Goal: Task Accomplishment & Management: Complete application form

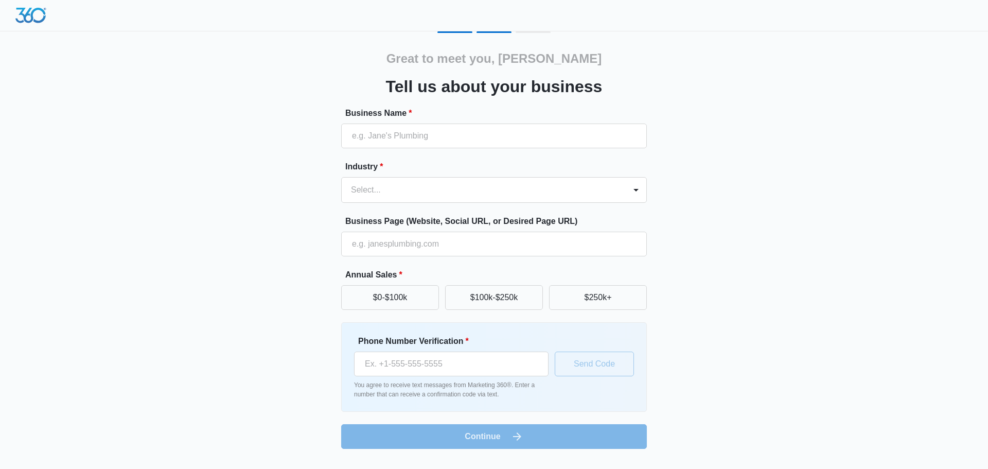
click at [299, 278] on div "Great to meet you, [PERSON_NAME] us about your business Business Name * Industr…" at bounding box center [493, 239] width 617 height 417
click at [517, 186] on div at bounding box center [481, 190] width 261 height 14
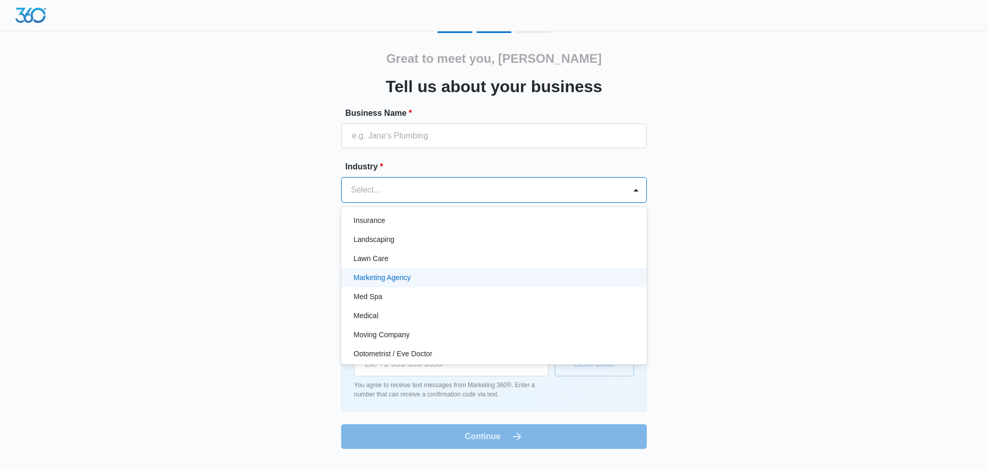
scroll to position [514, 0]
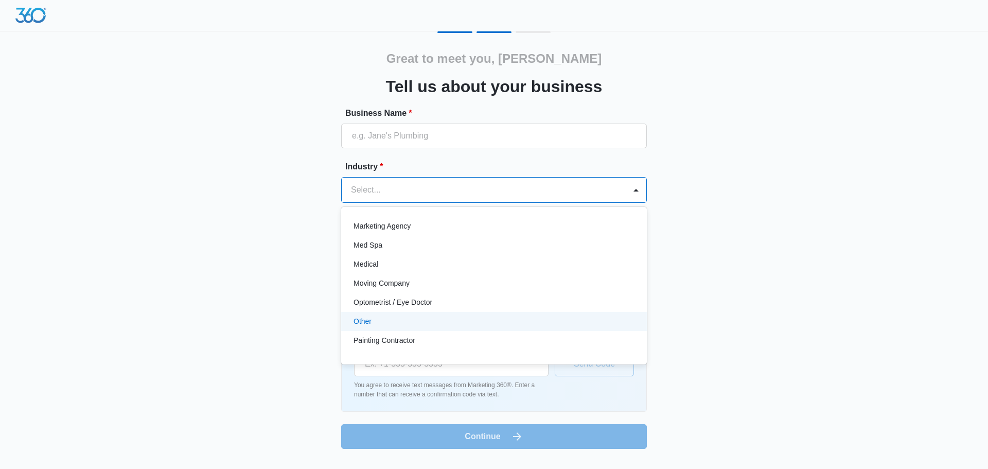
click at [453, 313] on div "Other" at bounding box center [494, 321] width 306 height 19
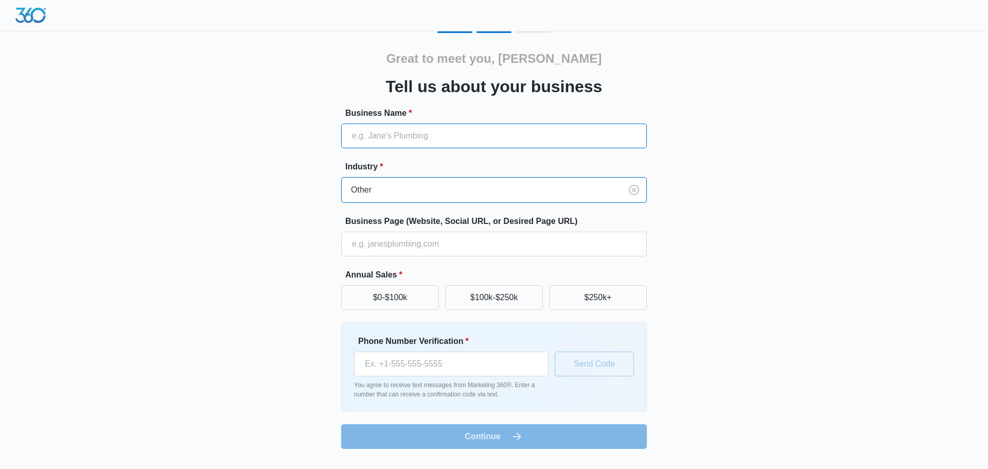
click at [503, 132] on input "Business Name *" at bounding box center [494, 135] width 306 height 25
type input "Bad Boy Country"
click at [621, 292] on button "$250k+" at bounding box center [598, 297] width 98 height 25
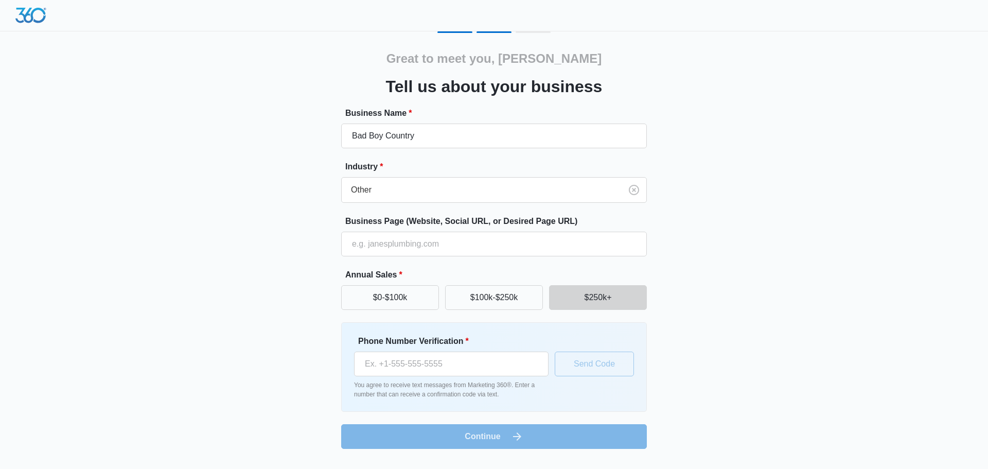
click at [398, 339] on label "Phone Number Verification *" at bounding box center [455, 341] width 194 height 12
click at [398, 351] on input "Phone Number Verification *" at bounding box center [451, 363] width 194 height 25
click at [437, 360] on input "Phone Number Verification *" at bounding box center [451, 363] width 194 height 25
type input "[PHONE_NUMBER]"
click at [479, 399] on div "Phone Number Verification * (870) 805-0672 You agree to receive text messages f…" at bounding box center [494, 367] width 306 height 90
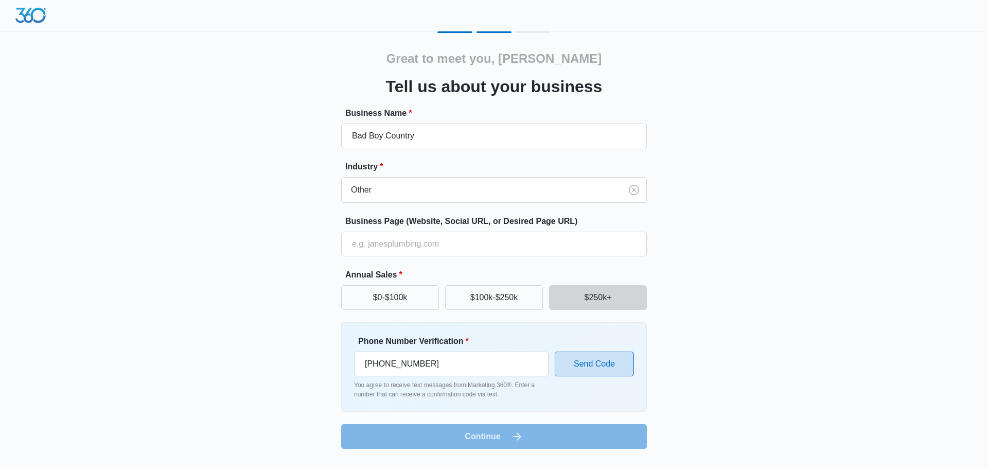
click at [586, 361] on button "Send Code" at bounding box center [593, 363] width 79 height 25
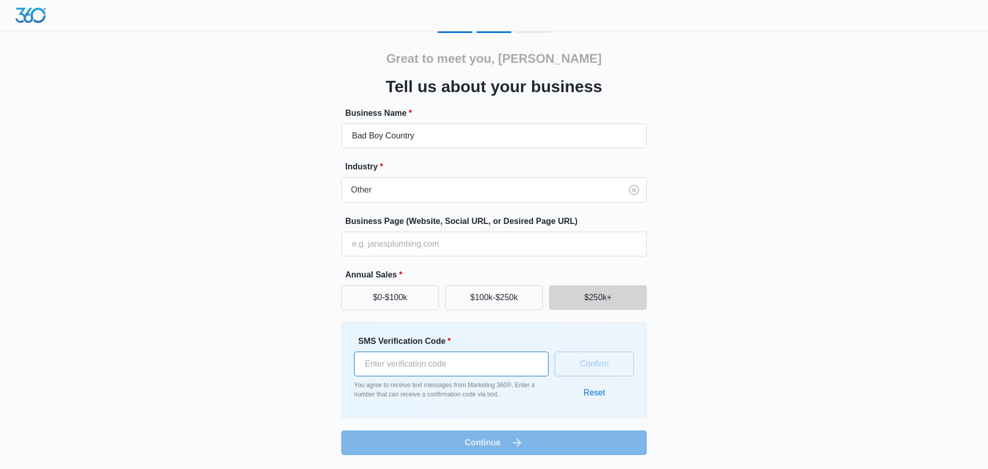
click at [427, 364] on input "SMS Verification Code *" at bounding box center [451, 363] width 194 height 25
type input "500954"
click at [599, 368] on button "Confirm" at bounding box center [593, 363] width 79 height 25
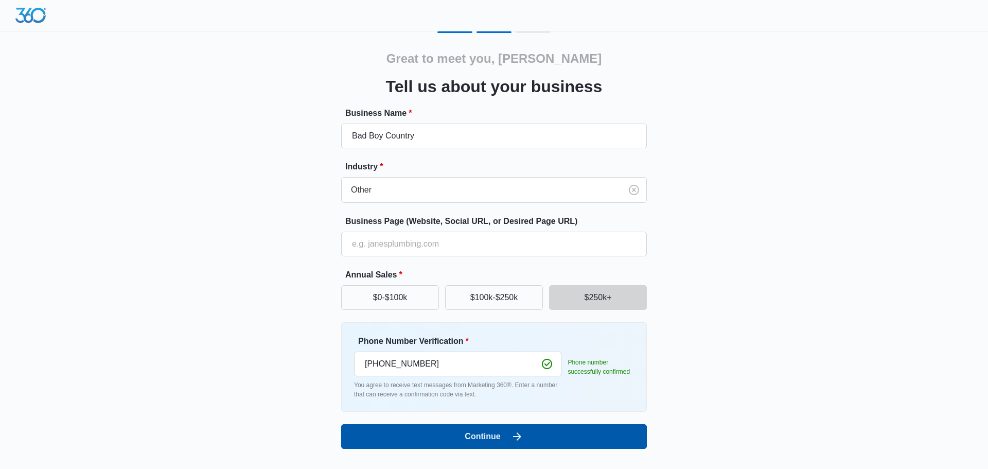
click at [487, 434] on button "Continue" at bounding box center [494, 436] width 306 height 25
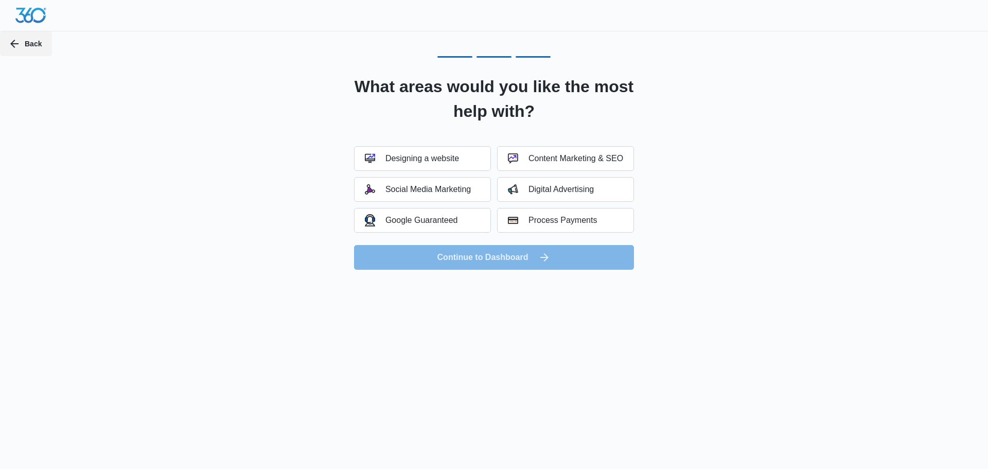
click at [38, 49] on button "Back" at bounding box center [26, 43] width 52 height 25
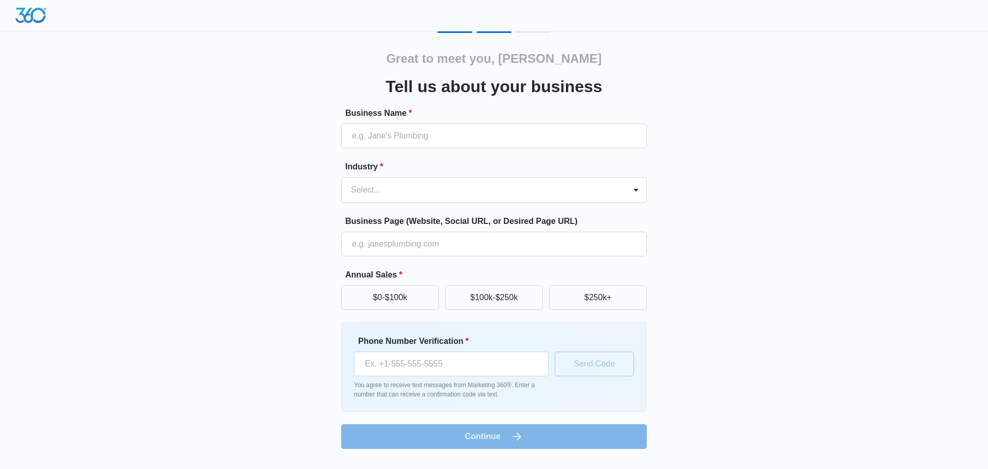
click at [32, 15] on img at bounding box center [30, 15] width 31 height 15
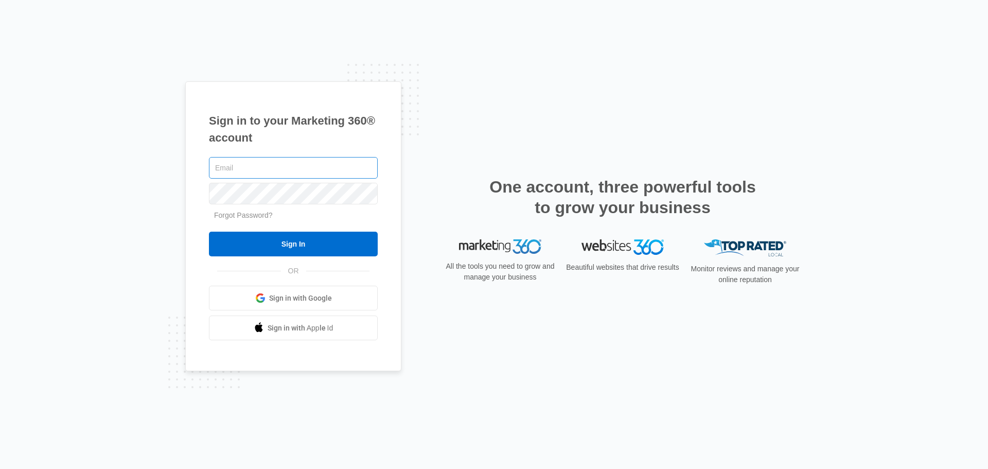
click at [282, 170] on input "text" at bounding box center [293, 168] width 169 height 22
click at [283, 168] on input "text" at bounding box center [293, 168] width 169 height 22
type input "jacob.wolfrom@badboymowers.com"
click at [209, 231] on input "Sign In" at bounding box center [293, 243] width 169 height 25
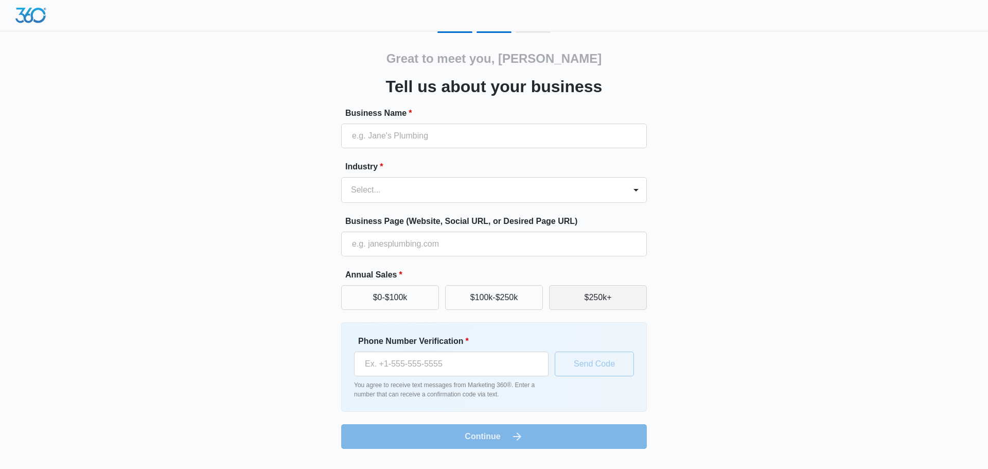
click at [618, 300] on button "$250k+" at bounding box center [598, 297] width 98 height 25
click at [500, 138] on input "Business Name *" at bounding box center [494, 135] width 306 height 25
click at [450, 31] on div at bounding box center [494, 15] width 988 height 31
click at [534, 32] on div at bounding box center [532, 32] width 35 height 2
click at [444, 139] on input "Business Name *" at bounding box center [494, 135] width 306 height 25
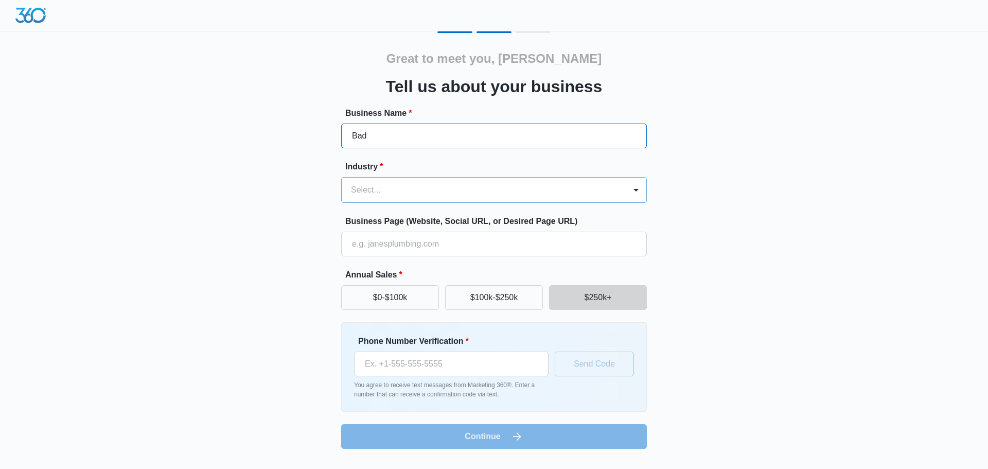
type input "Bad Boy Country"
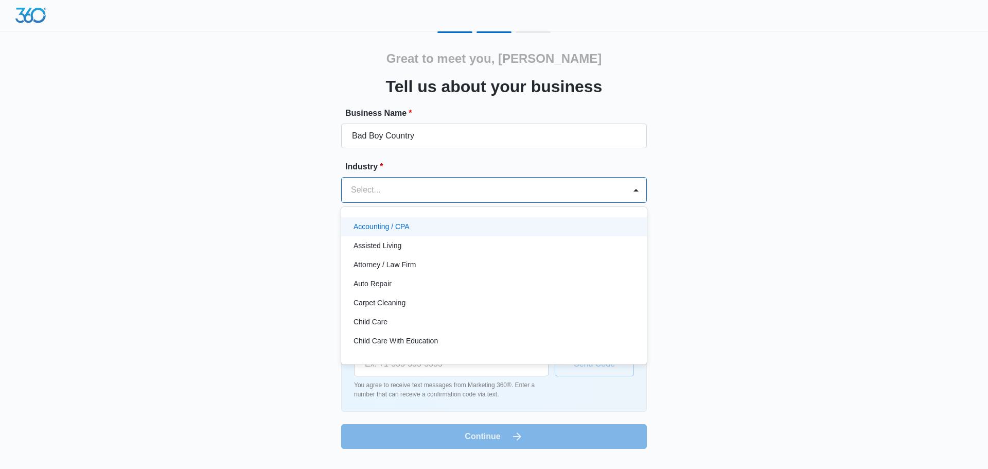
click at [418, 193] on div at bounding box center [481, 190] width 261 height 14
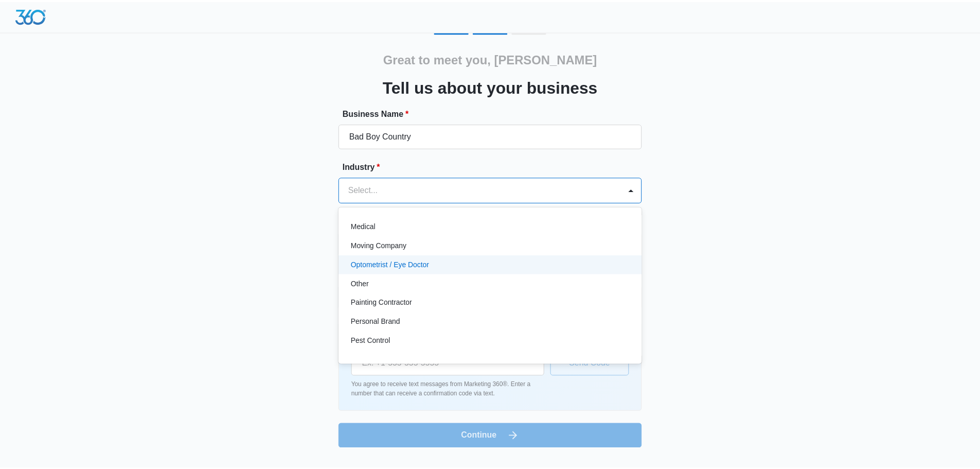
scroll to position [539, 0]
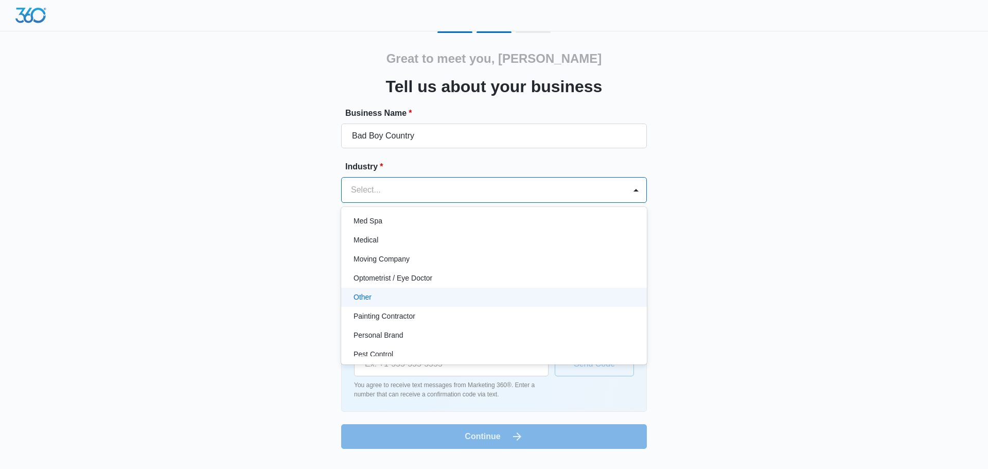
click at [404, 288] on div "Other" at bounding box center [494, 297] width 306 height 19
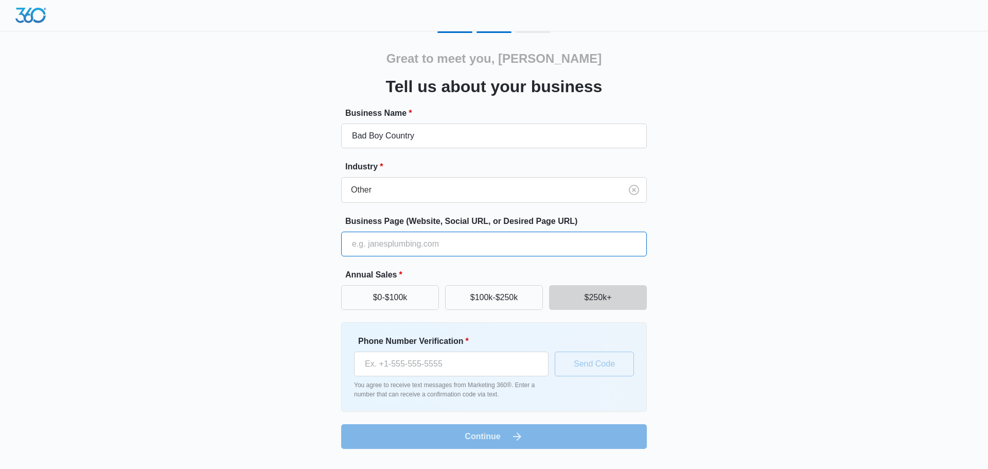
click at [401, 243] on input "Business Page (Website, Social URL, or Desired Page URL)" at bounding box center [494, 243] width 306 height 25
click at [303, 250] on div "Great to meet you, [PERSON_NAME] us about your business Business Name * Bad Boy…" at bounding box center [493, 239] width 617 height 417
click at [479, 364] on input "Phone Number Verification *" at bounding box center [451, 363] width 194 height 25
type input "[PHONE_NUMBER]"
click at [600, 367] on button "Send Code" at bounding box center [593, 363] width 79 height 25
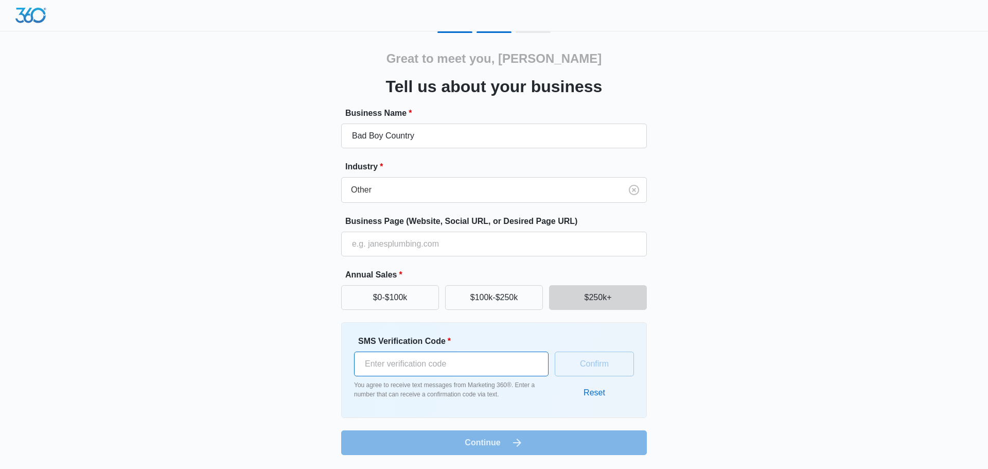
click at [415, 353] on input "SMS Verification Code *" at bounding box center [451, 363] width 194 height 25
type input "124692"
click at [583, 362] on button "Confirm" at bounding box center [593, 363] width 79 height 25
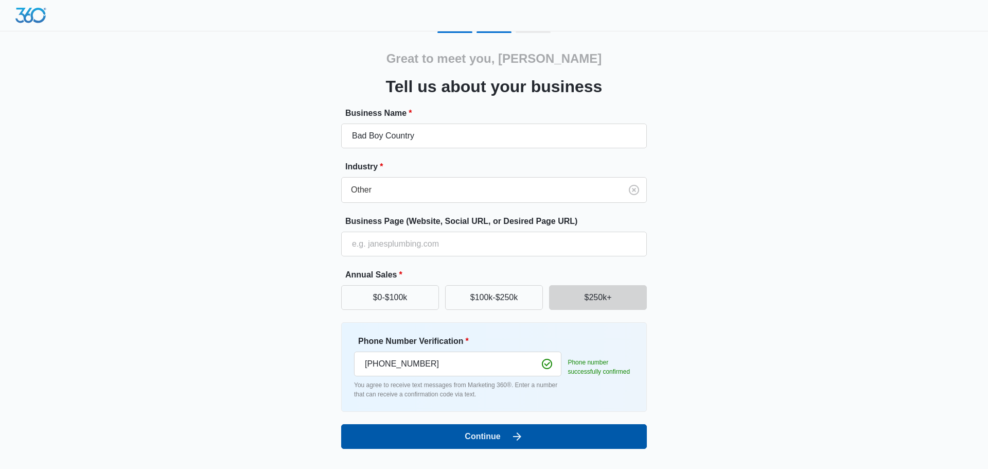
click at [504, 425] on button "Continue" at bounding box center [494, 436] width 306 height 25
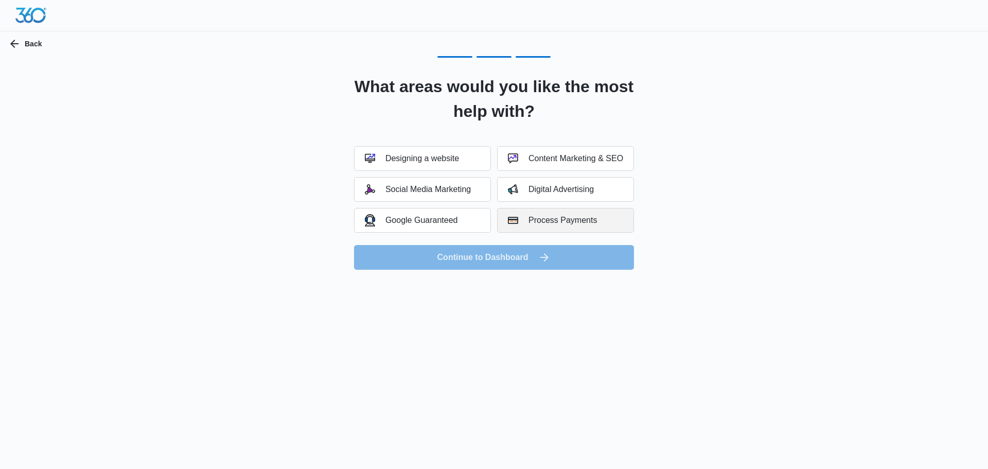
click at [576, 217] on div "Process Payments" at bounding box center [552, 220] width 89 height 10
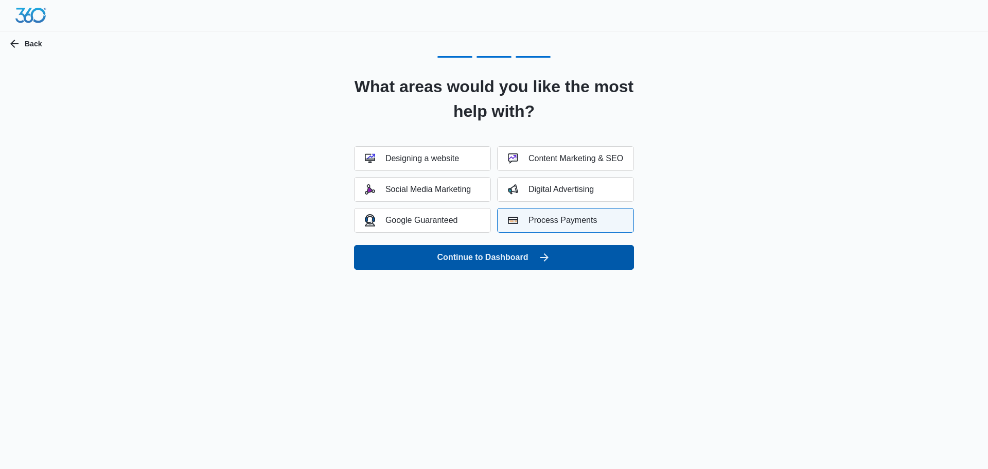
click at [507, 256] on button "Continue to Dashboard" at bounding box center [494, 257] width 280 height 25
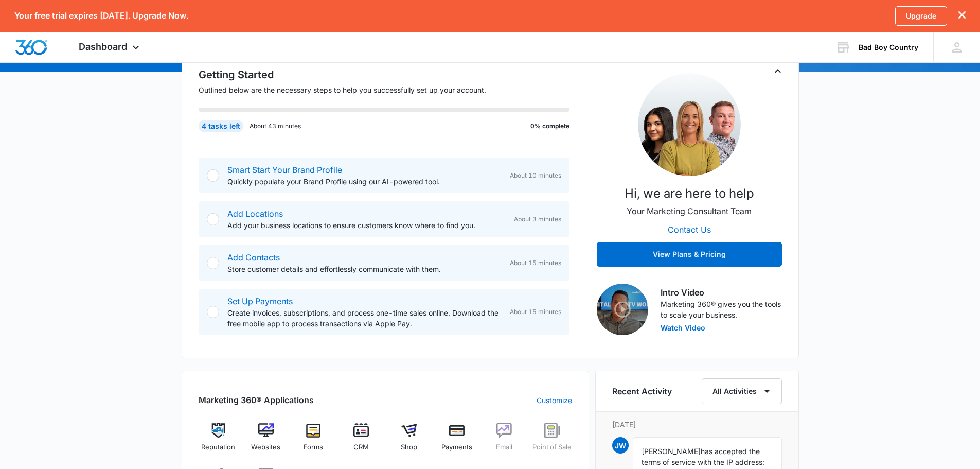
scroll to position [51, 0]
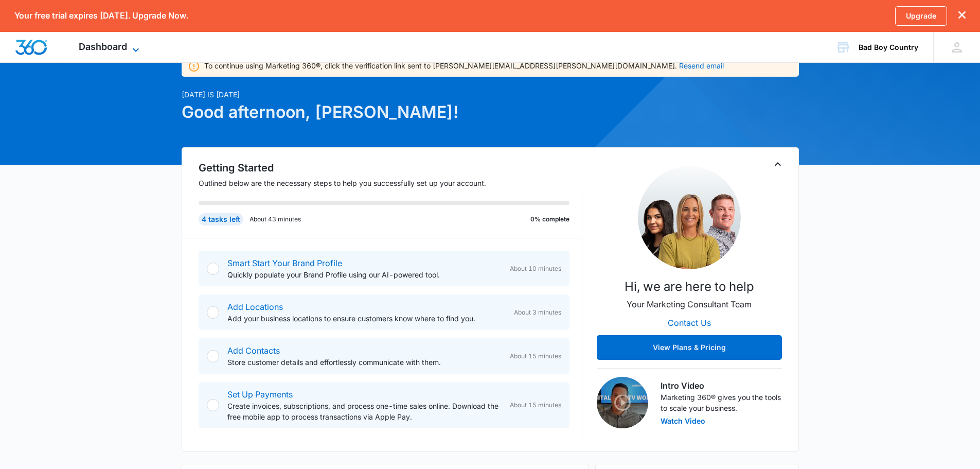
click at [132, 45] on icon at bounding box center [136, 50] width 12 height 12
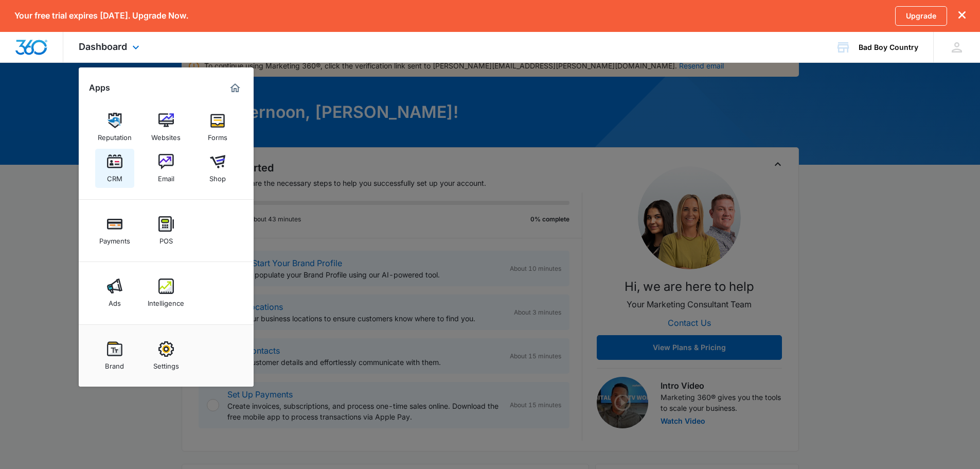
click at [110, 181] on div "CRM" at bounding box center [114, 175] width 15 height 13
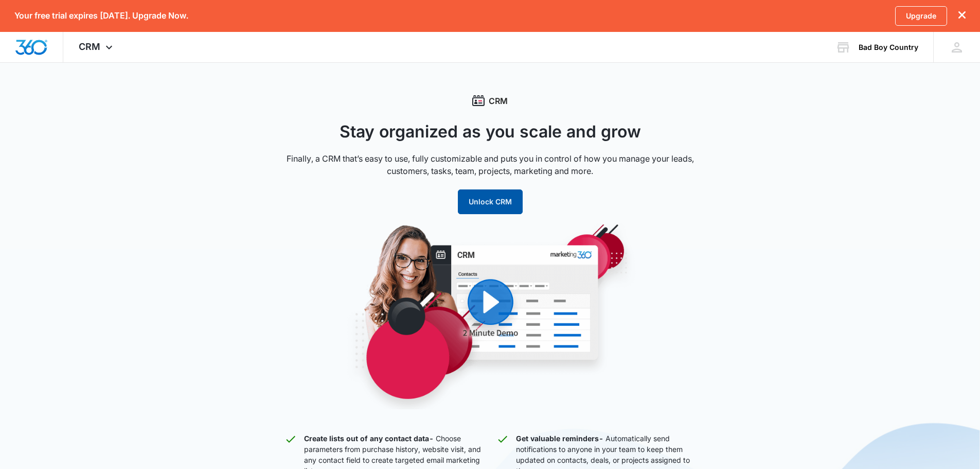
click at [497, 201] on button "Unlock CRM" at bounding box center [490, 201] width 65 height 25
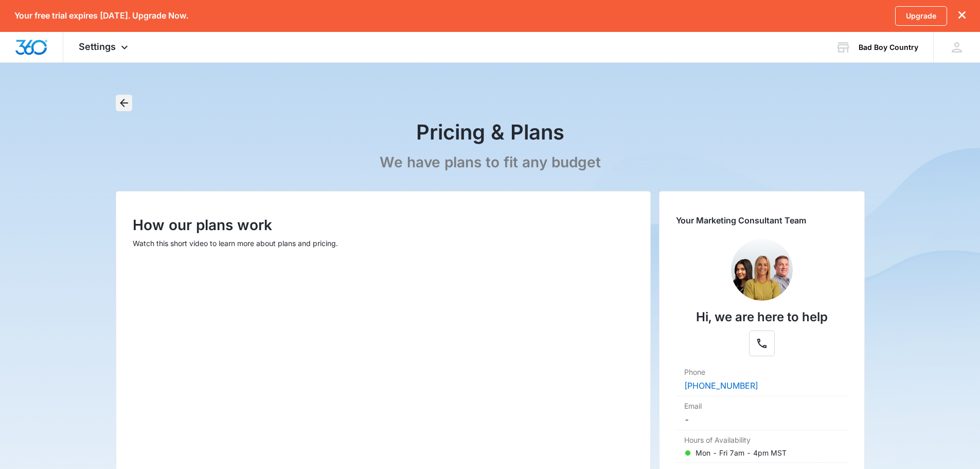
click at [124, 101] on icon "Back" at bounding box center [124, 103] width 12 height 12
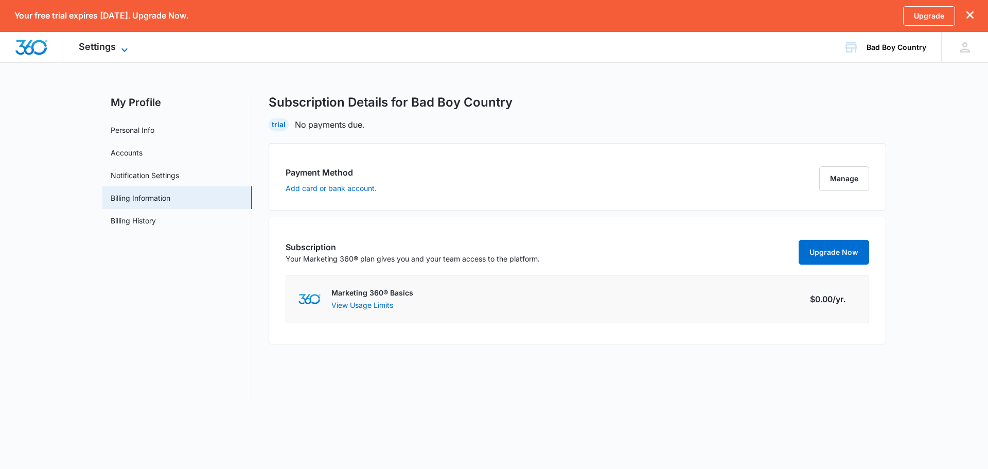
click at [102, 49] on span "Settings" at bounding box center [97, 46] width 37 height 11
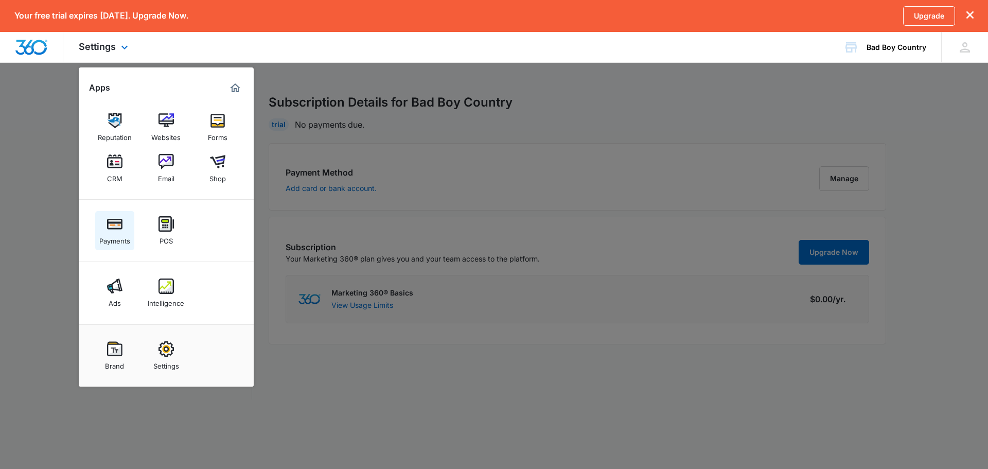
click at [116, 233] on div "Payments" at bounding box center [114, 237] width 31 height 13
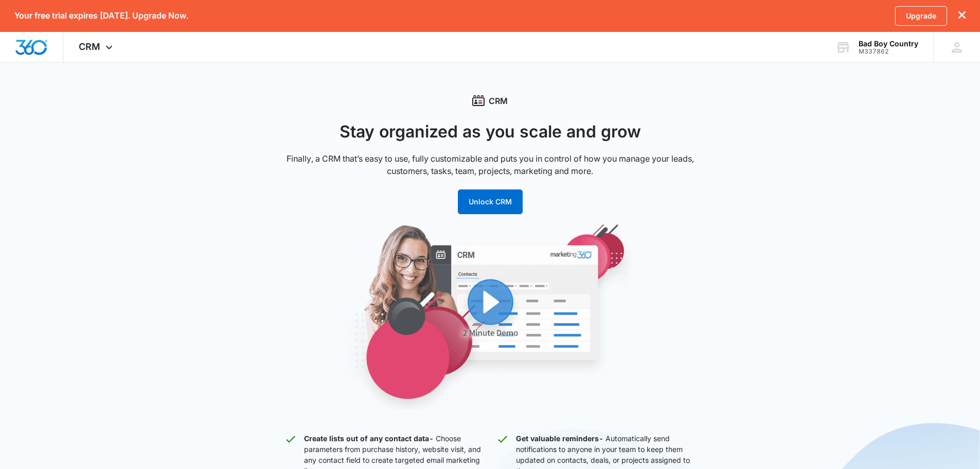
click at [503, 310] on img "button" at bounding box center [490, 315] width 391 height 188
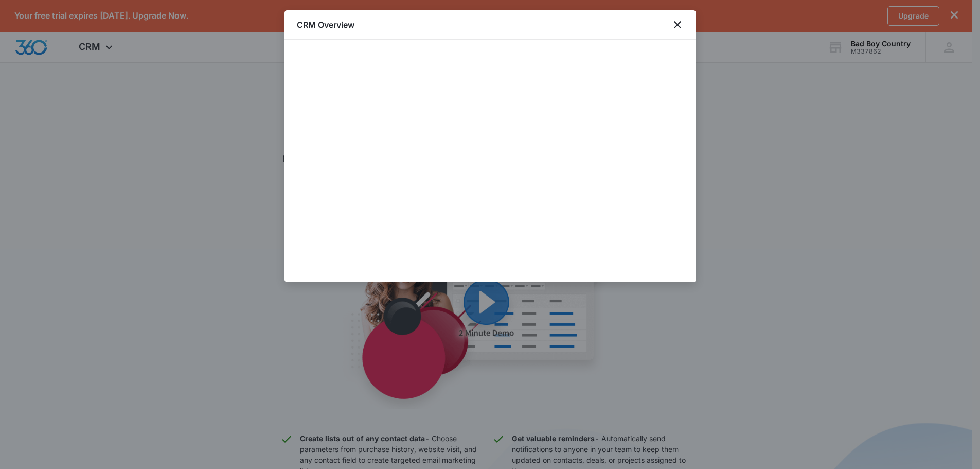
click at [793, 217] on div at bounding box center [490, 234] width 980 height 469
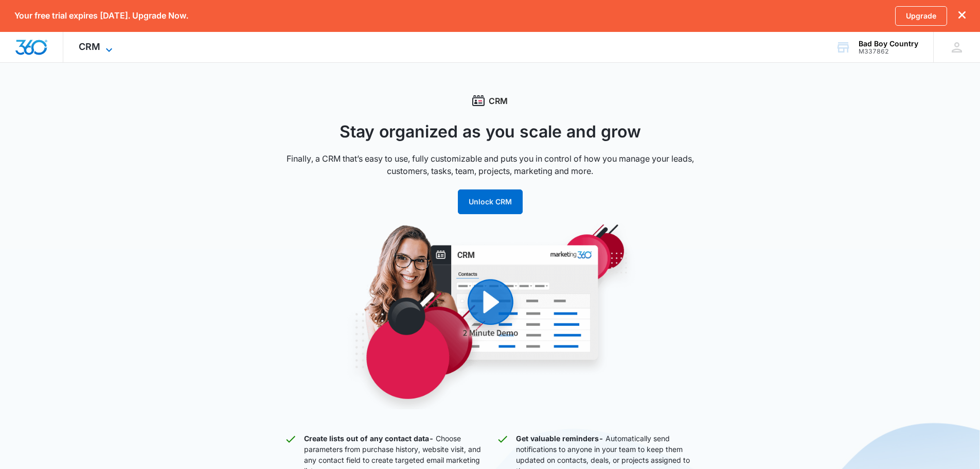
click at [103, 52] on icon at bounding box center [109, 50] width 12 height 12
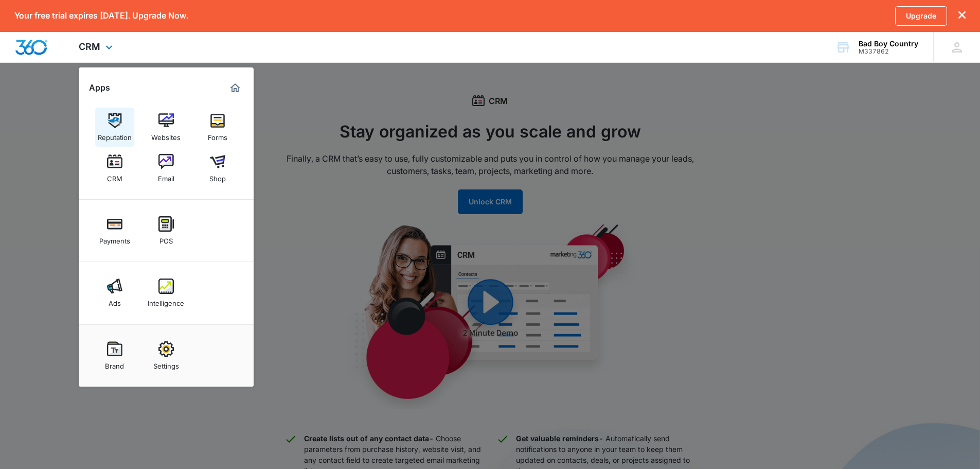
click at [118, 127] on img at bounding box center [114, 120] width 15 height 15
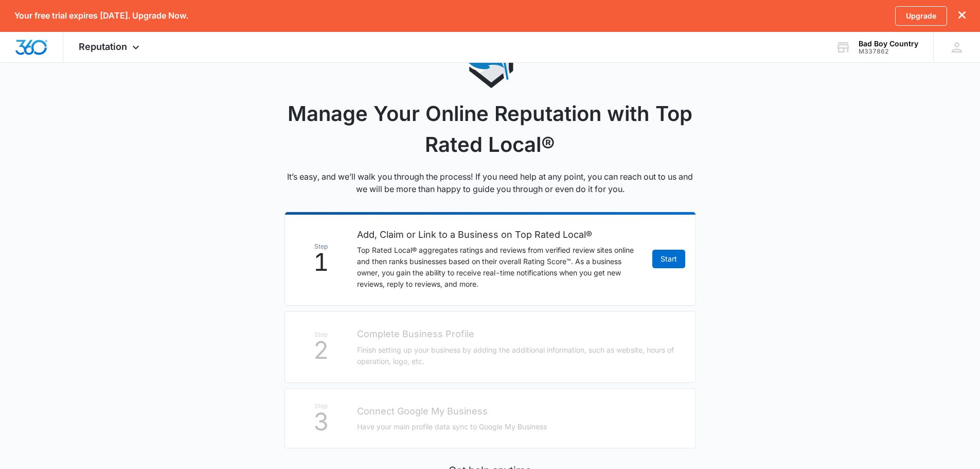
scroll to position [51, 0]
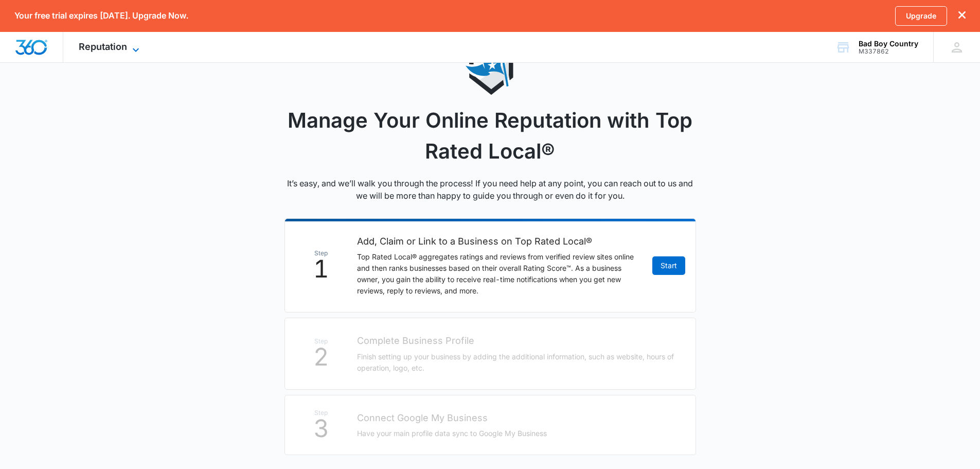
click at [104, 48] on span "Reputation" at bounding box center [103, 46] width 48 height 11
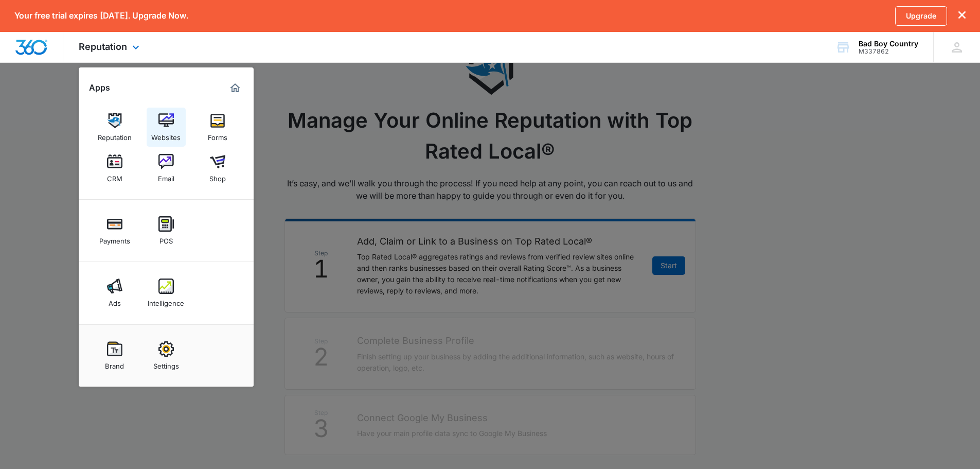
click at [168, 124] on img at bounding box center [165, 120] width 15 height 15
click at [225, 121] on img at bounding box center [217, 120] width 15 height 15
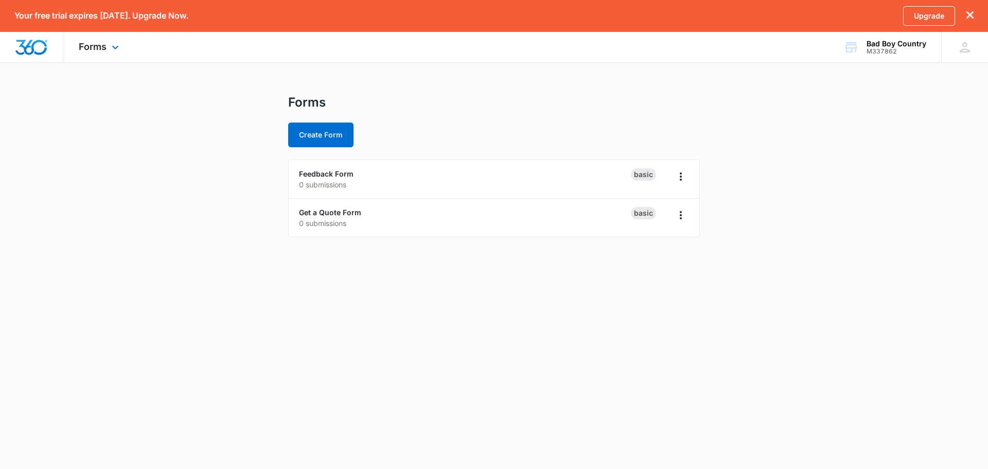
click at [95, 41] on div "Forms Apps Reputation Websites Forms CRM Email Shop Payments POS Ads Intelligen…" at bounding box center [100, 47] width 74 height 30
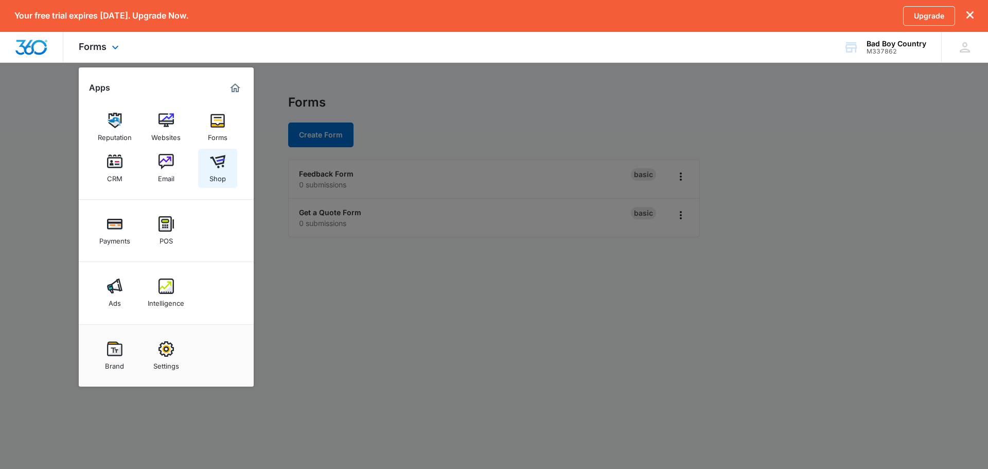
click at [219, 171] on div "Shop" at bounding box center [217, 175] width 16 height 13
click at [116, 181] on div "CRM" at bounding box center [114, 175] width 15 height 13
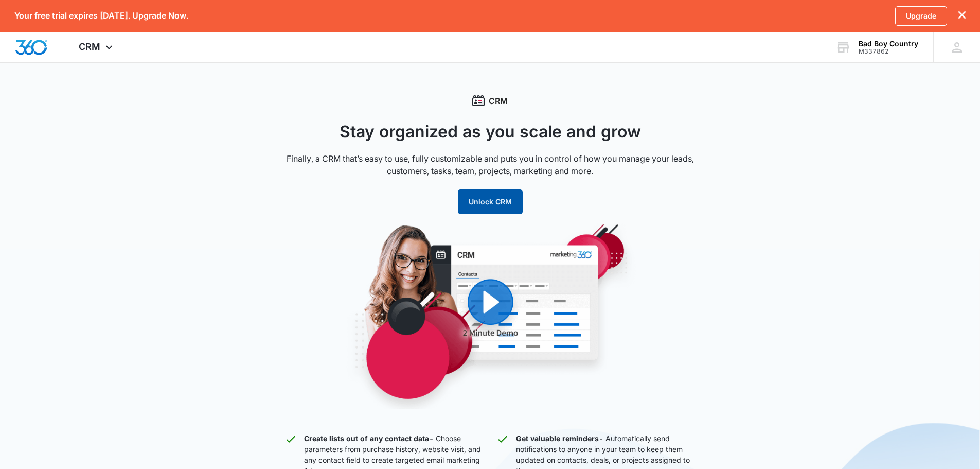
click at [504, 197] on button "Unlock CRM" at bounding box center [490, 201] width 65 height 25
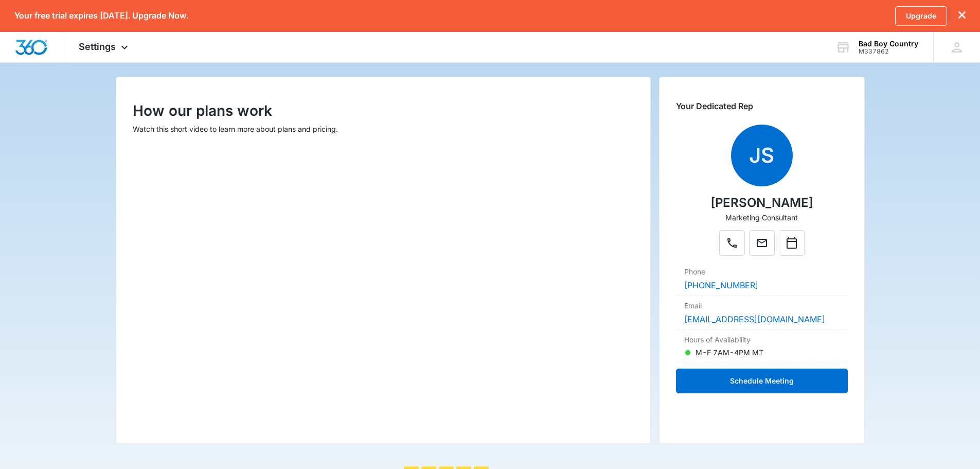
scroll to position [22, 0]
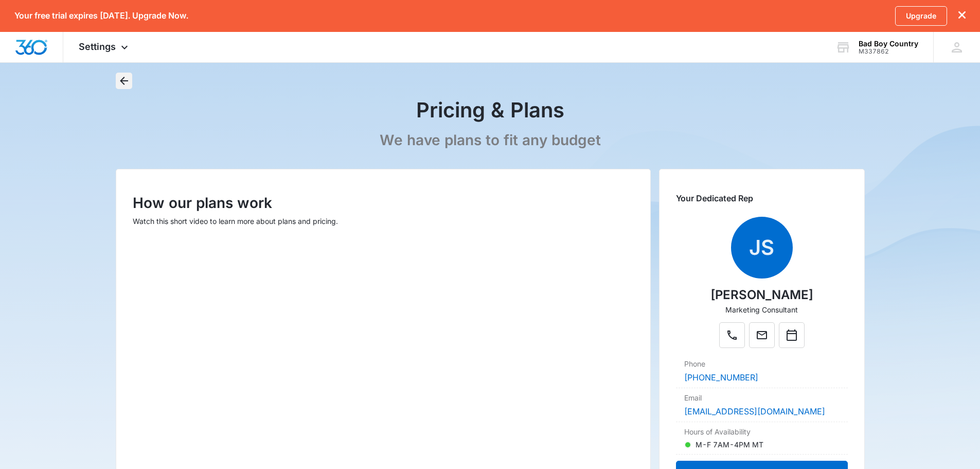
click at [127, 76] on icon "Back" at bounding box center [124, 81] width 12 height 12
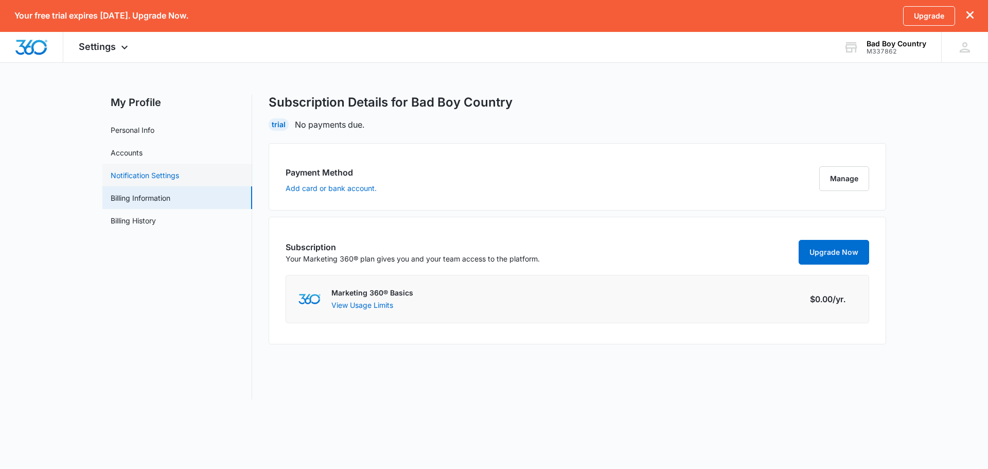
click at [164, 172] on link "Notification Settings" at bounding box center [145, 175] width 68 height 11
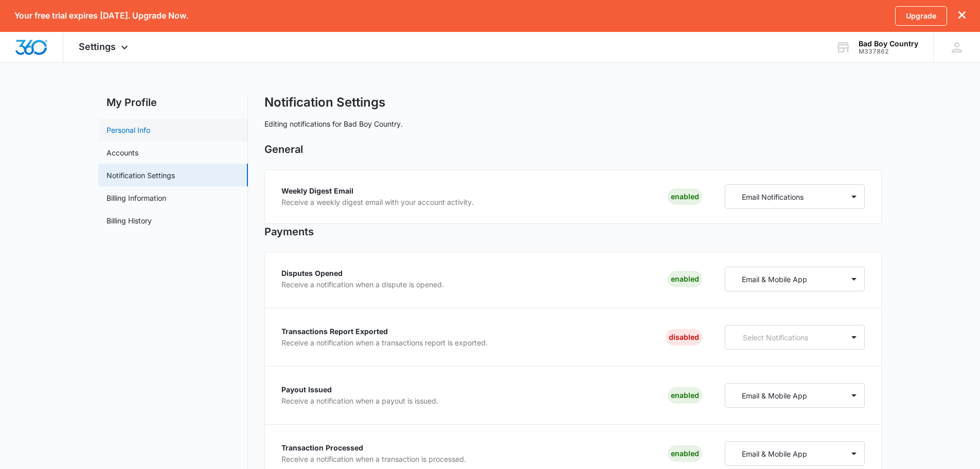
click at [150, 132] on link "Personal Info" at bounding box center [128, 129] width 44 height 11
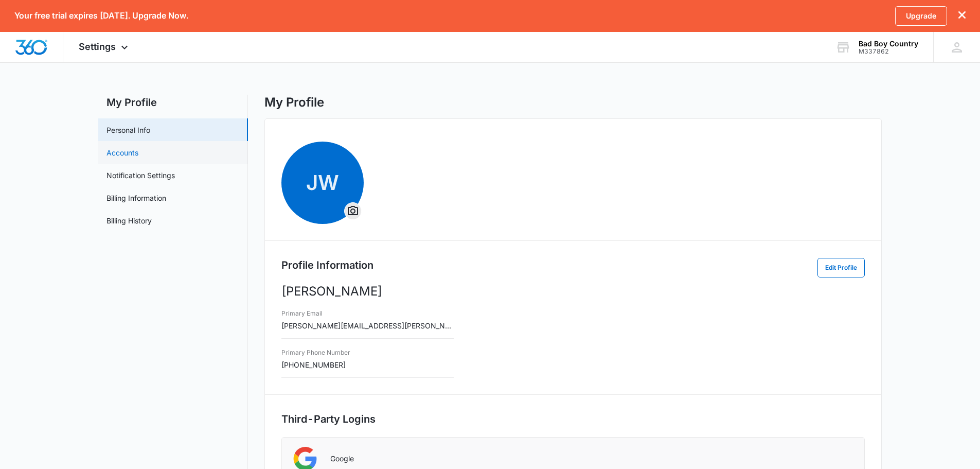
click at [138, 147] on link "Accounts" at bounding box center [122, 152] width 32 height 11
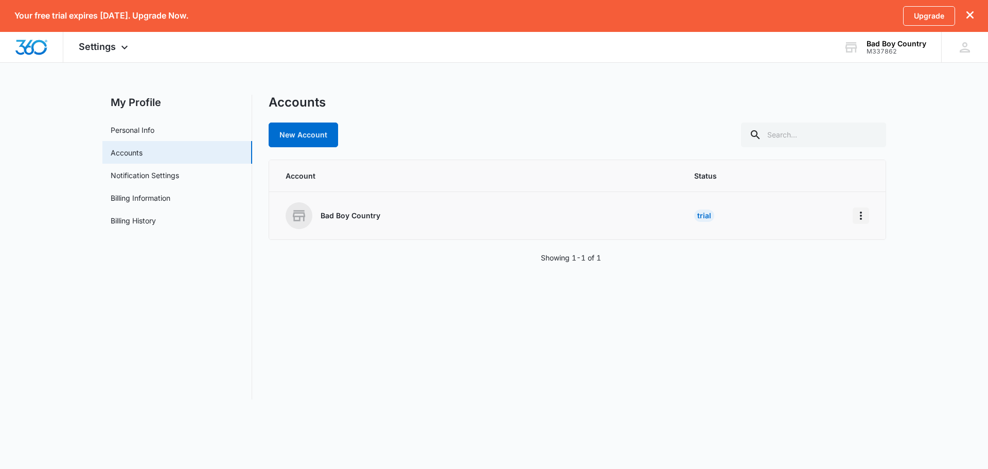
click at [864, 212] on icon "Home" at bounding box center [860, 215] width 12 height 12
click at [701, 210] on div "Trial" at bounding box center [704, 215] width 20 height 12
click at [327, 216] on p "Bad Boy Country" at bounding box center [350, 215] width 60 height 10
click at [179, 177] on link "Notification Settings" at bounding box center [145, 175] width 68 height 11
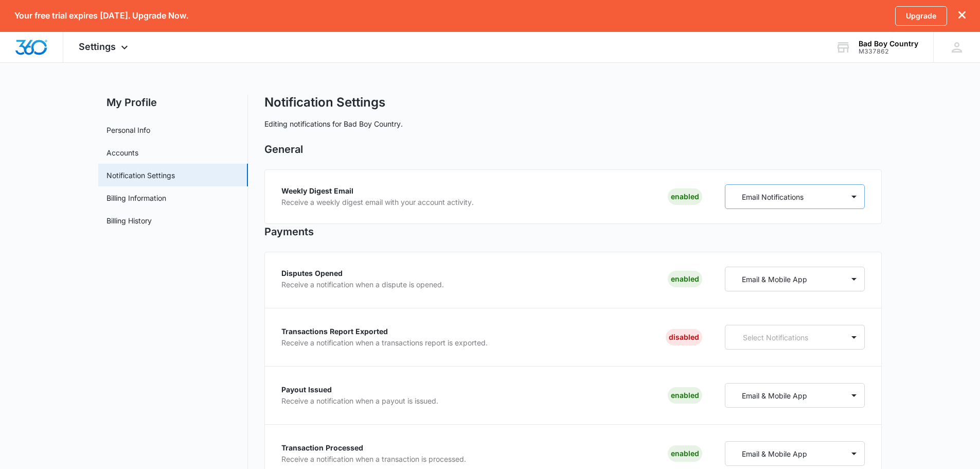
click at [803, 195] on p "Email Notifications" at bounding box center [773, 196] width 62 height 11
click at [683, 191] on div "Enabled" at bounding box center [685, 196] width 34 height 16
click at [684, 198] on div "Enabled" at bounding box center [685, 196] width 34 height 16
click at [683, 198] on div "Enabled" at bounding box center [685, 196] width 34 height 16
click at [682, 198] on div "Enabled" at bounding box center [685, 196] width 34 height 16
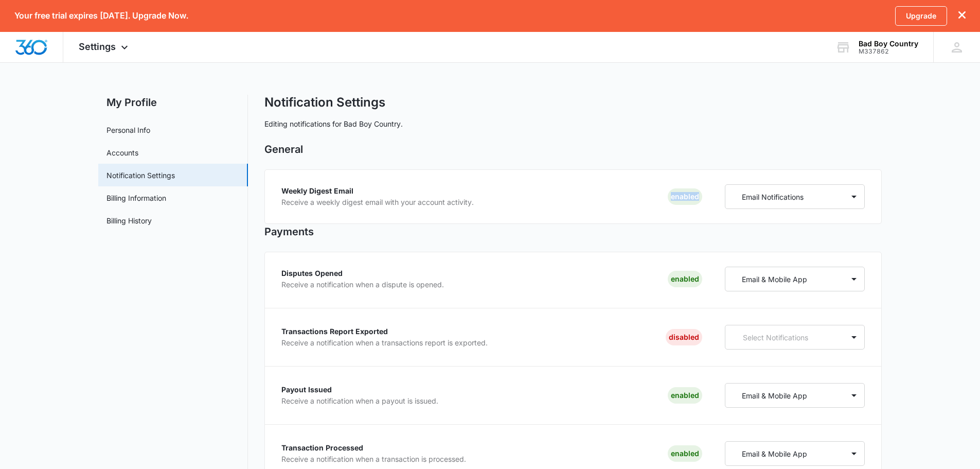
click at [682, 198] on div "Enabled" at bounding box center [685, 196] width 34 height 16
click at [671, 289] on div "Disputes Opened Receive a notification when a dispute is opened. Enabled" at bounding box center [491, 278] width 421 height 25
click at [684, 282] on div "Enabled" at bounding box center [685, 279] width 34 height 16
click at [755, 198] on p "Email Notifications" at bounding box center [773, 196] width 62 height 11
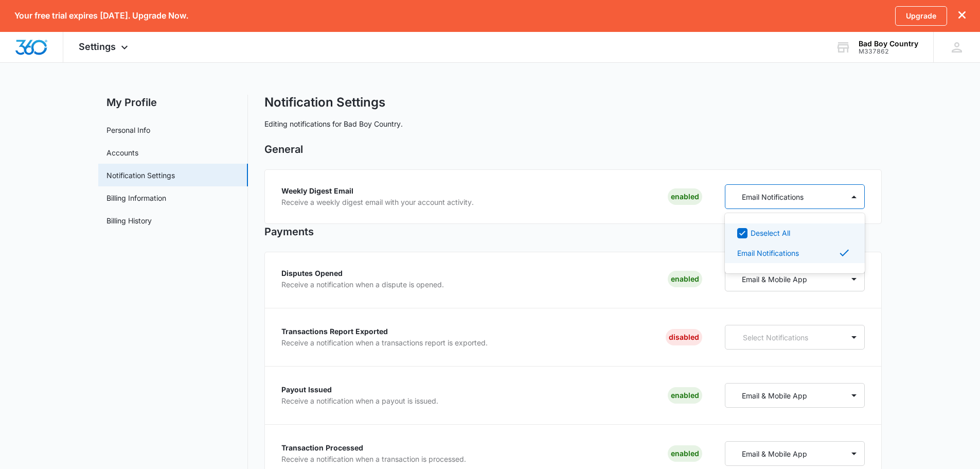
click at [767, 227] on p "Deselect All" at bounding box center [770, 232] width 40 height 11
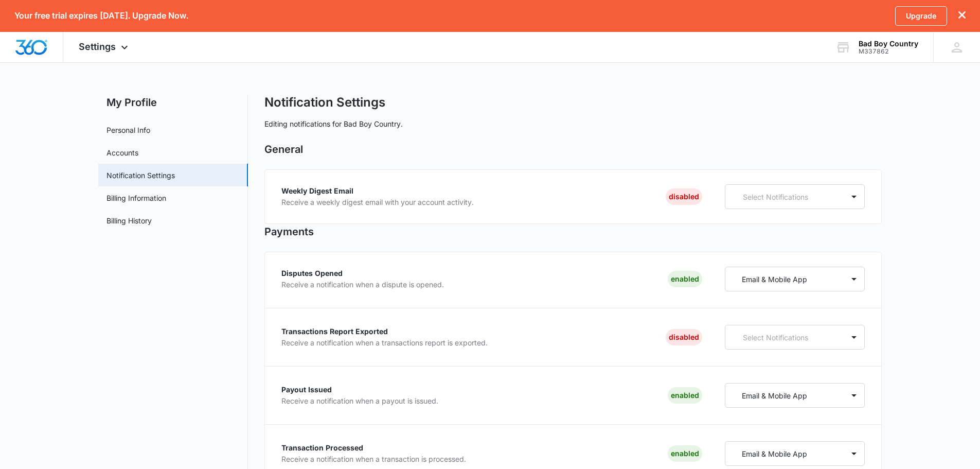
click at [697, 229] on h2 "Payments" at bounding box center [572, 231] width 617 height 15
click at [147, 199] on link "Billing Information" at bounding box center [136, 197] width 60 height 11
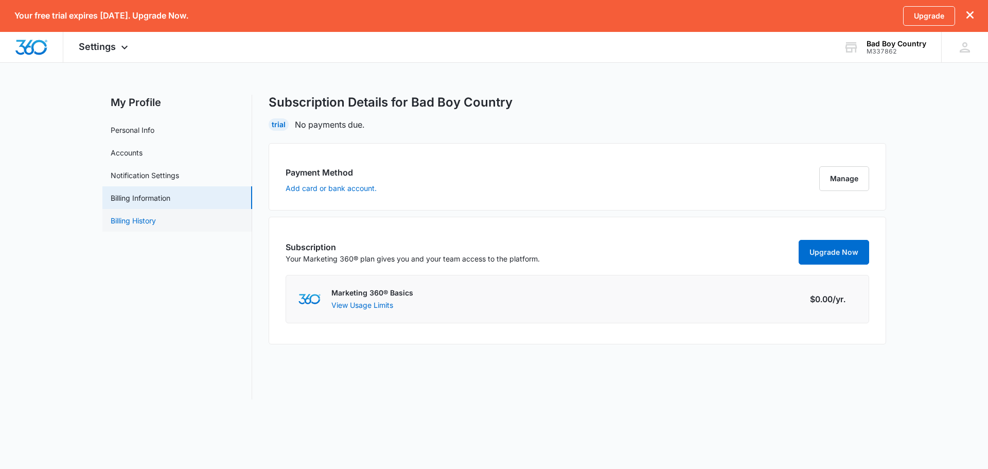
click at [156, 225] on link "Billing History" at bounding box center [133, 220] width 45 height 11
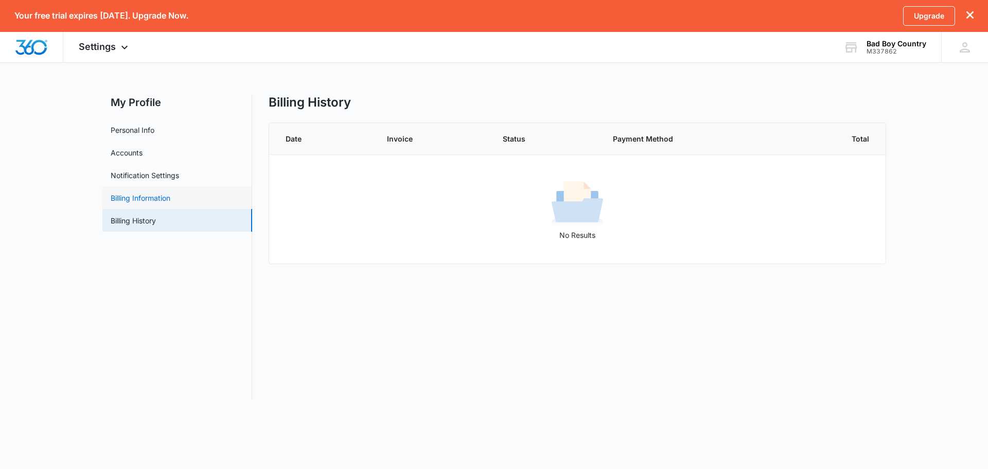
click at [163, 201] on link "Billing Information" at bounding box center [141, 197] width 60 height 11
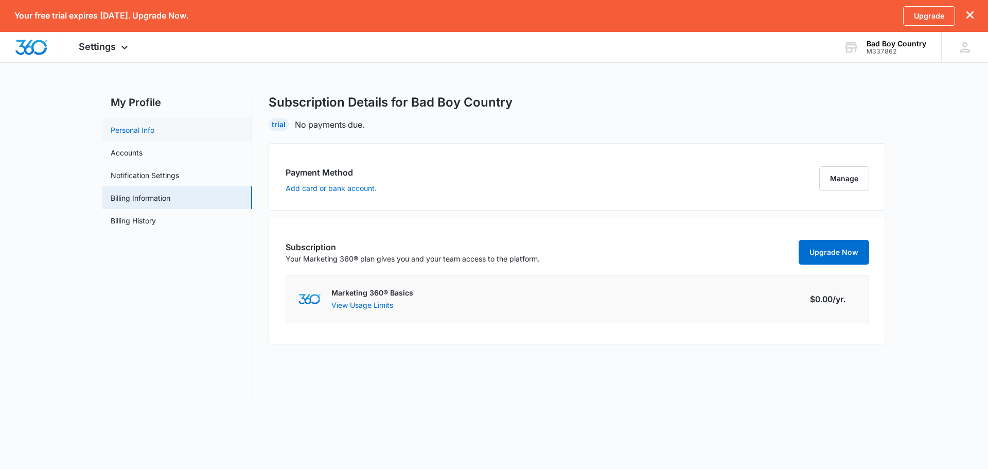
click at [154, 133] on link "Personal Info" at bounding box center [133, 129] width 44 height 11
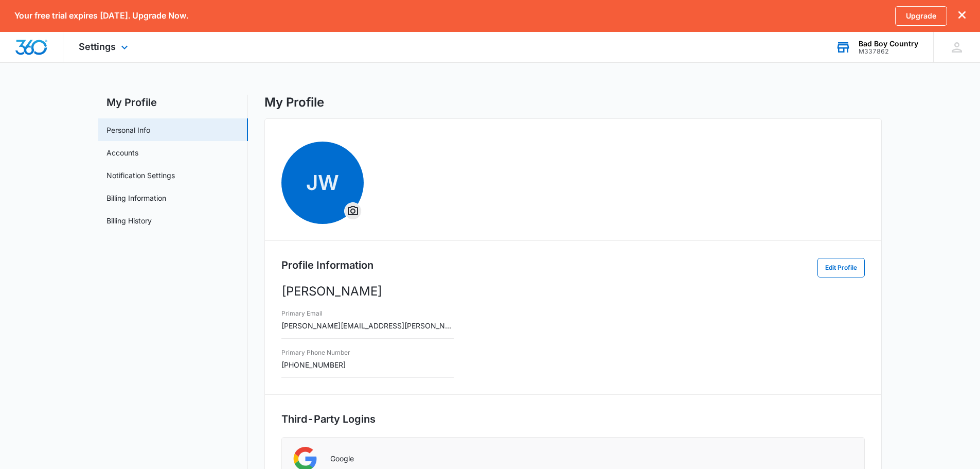
click at [875, 50] on div "M337862" at bounding box center [888, 51] width 60 height 7
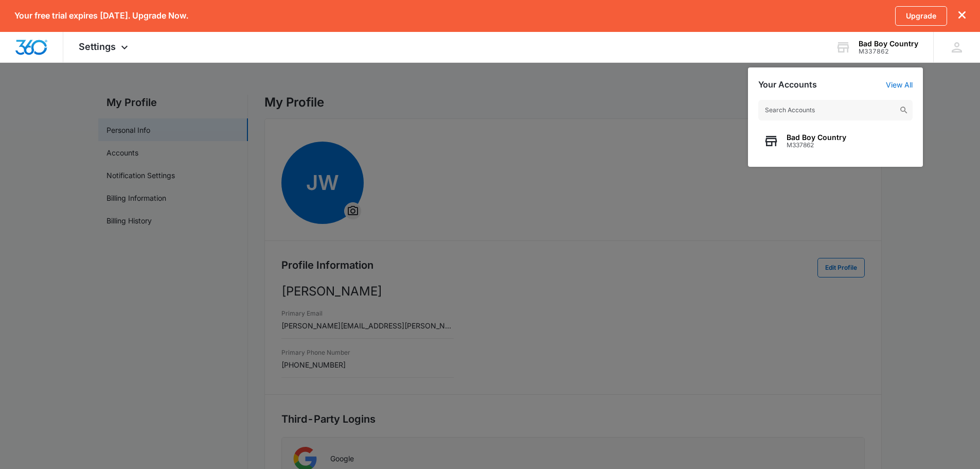
click at [658, 93] on div at bounding box center [490, 234] width 980 height 469
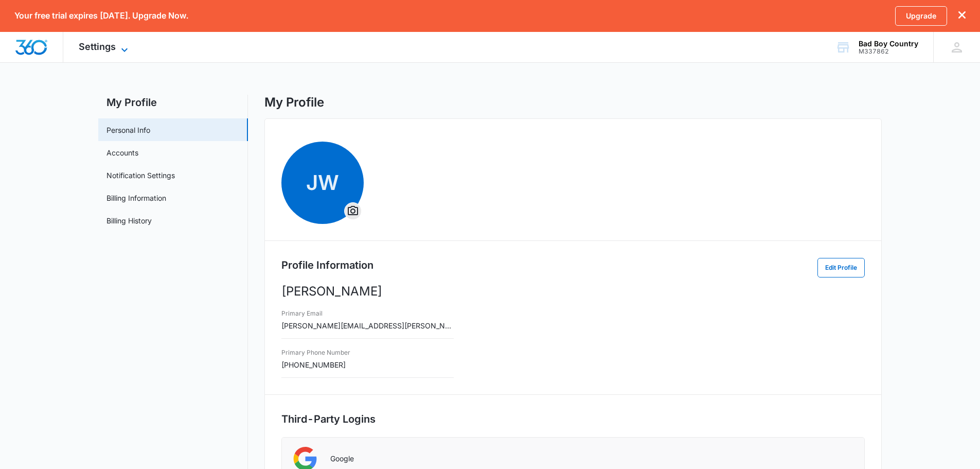
click at [98, 48] on span "Settings" at bounding box center [97, 46] width 37 height 11
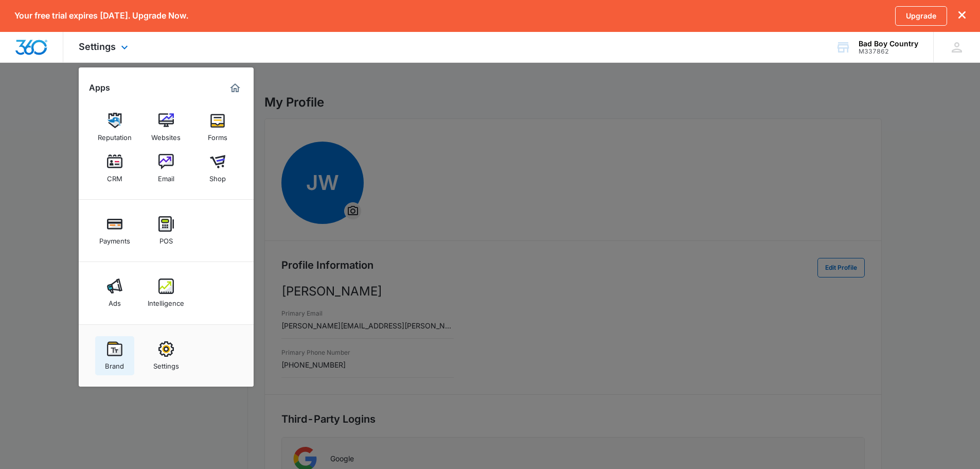
click at [115, 347] on img at bounding box center [114, 348] width 15 height 15
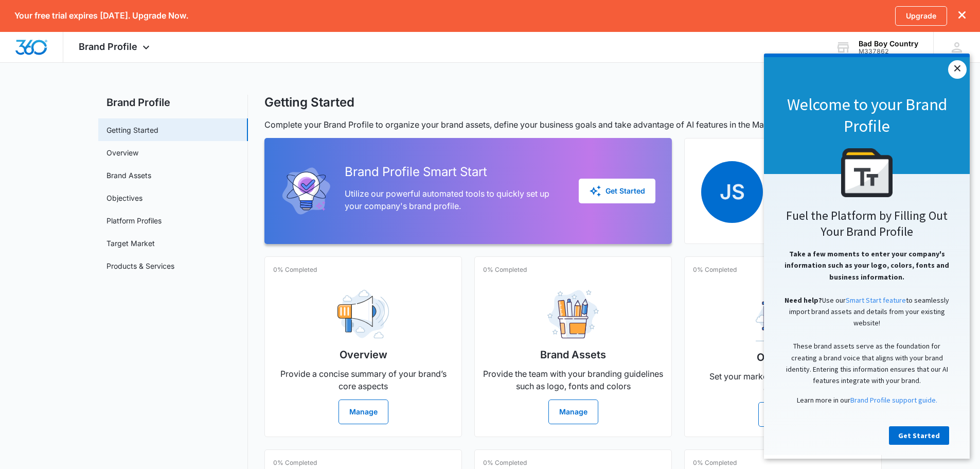
click at [952, 68] on link "×" at bounding box center [957, 69] width 19 height 19
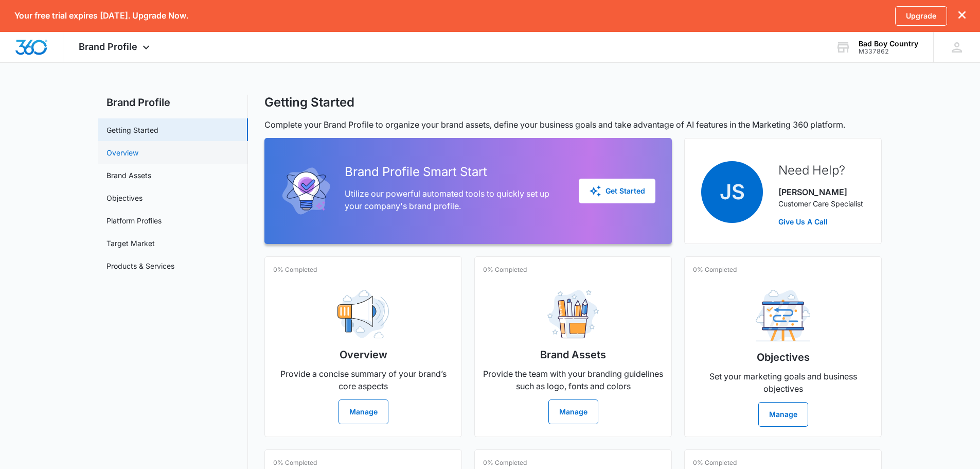
click at [138, 148] on link "Overview" at bounding box center [122, 152] width 32 height 11
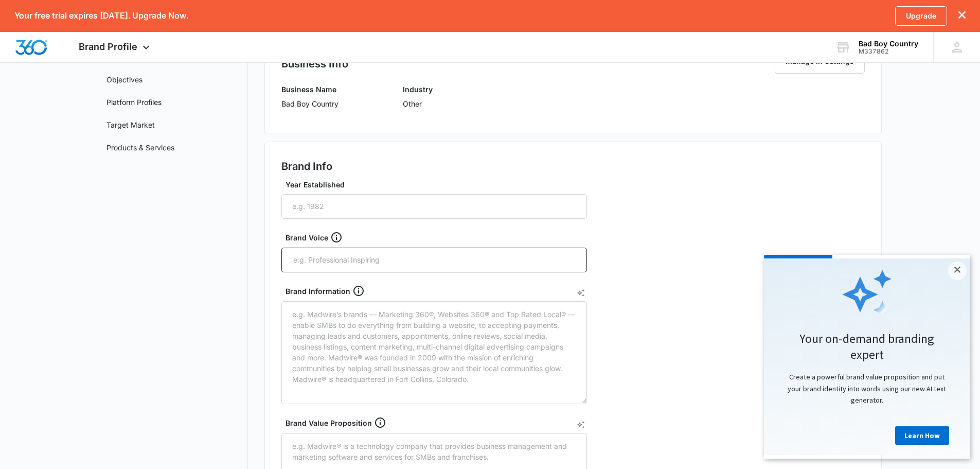
scroll to position [103, 0]
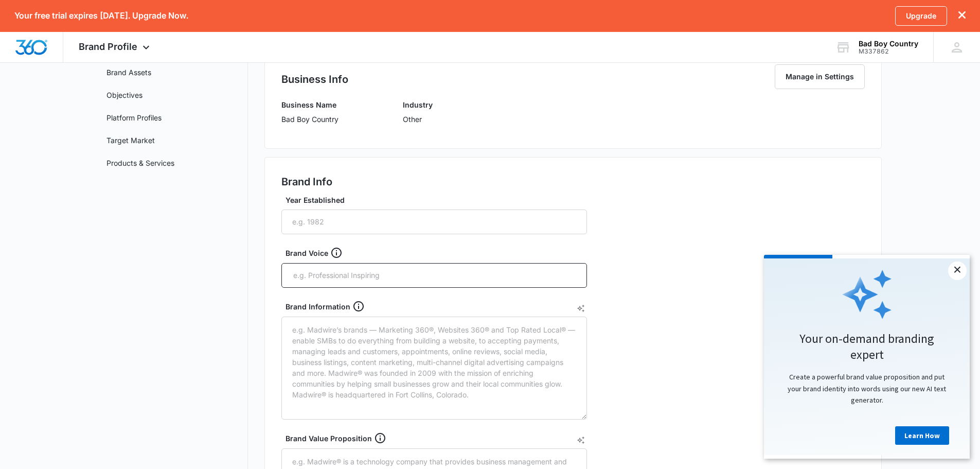
click at [959, 269] on link "×" at bounding box center [957, 270] width 19 height 19
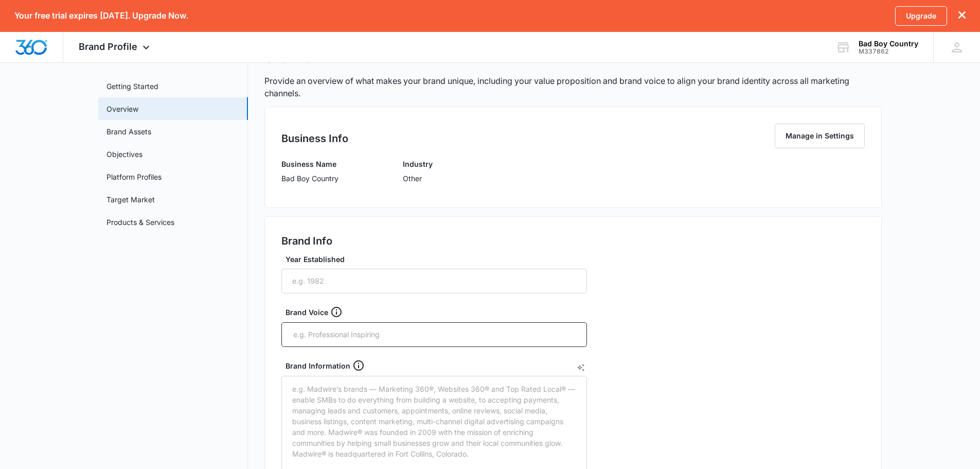
scroll to position [0, 0]
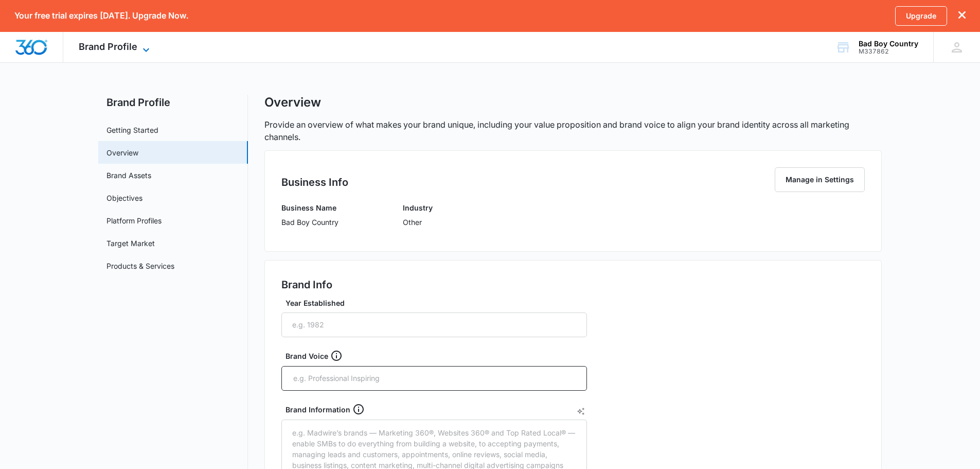
click at [118, 48] on span "Brand Profile" at bounding box center [108, 46] width 59 height 11
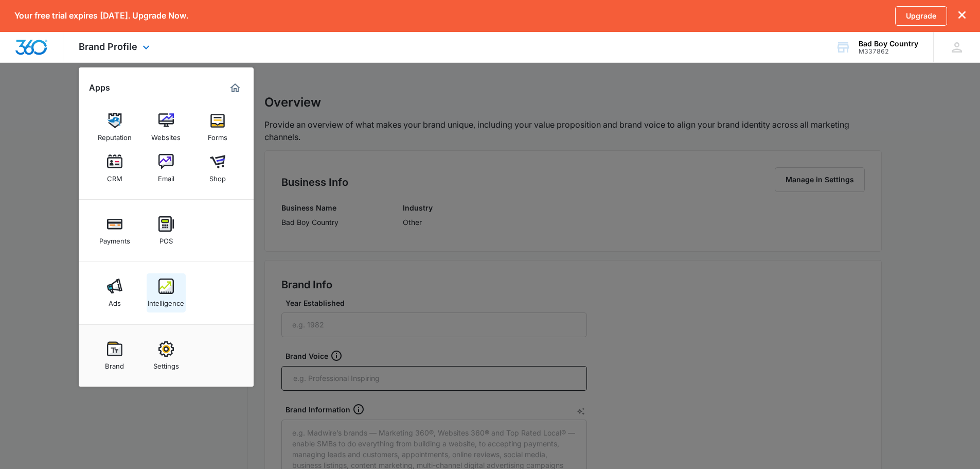
click at [172, 293] on img at bounding box center [165, 285] width 15 height 15
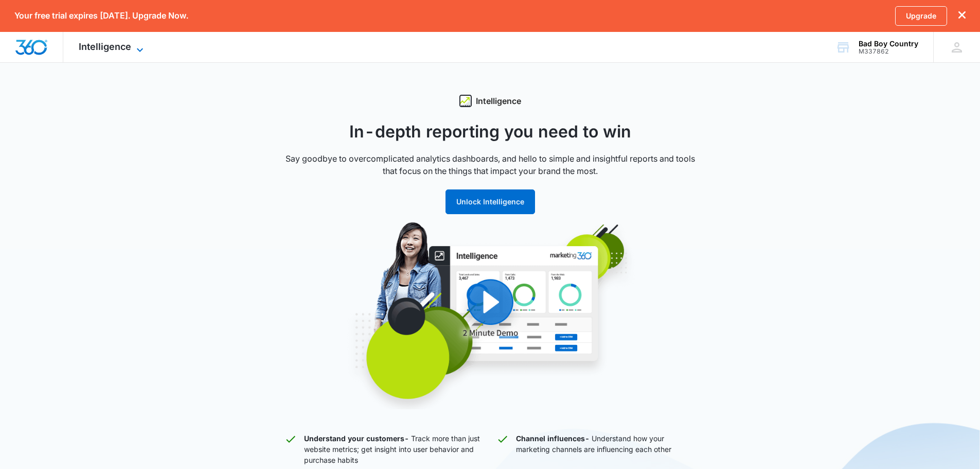
click at [123, 49] on span "Intelligence" at bounding box center [105, 46] width 52 height 11
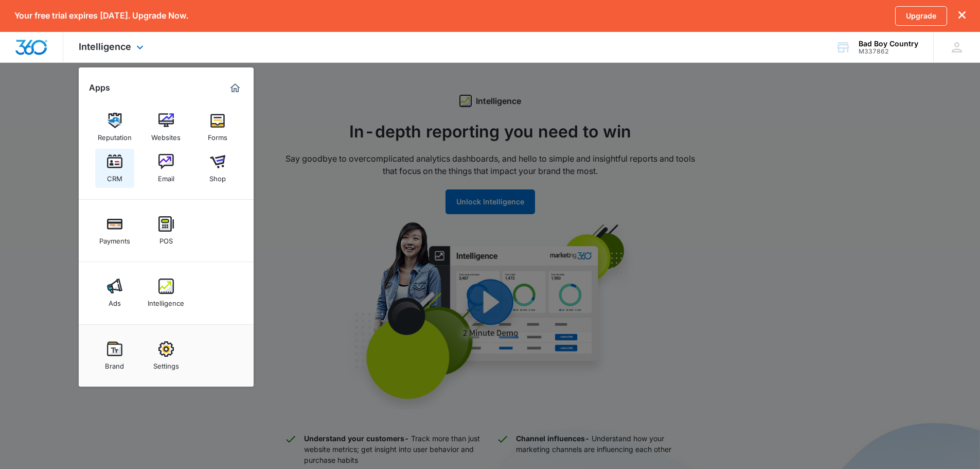
click at [107, 169] on div "CRM" at bounding box center [114, 175] width 15 height 13
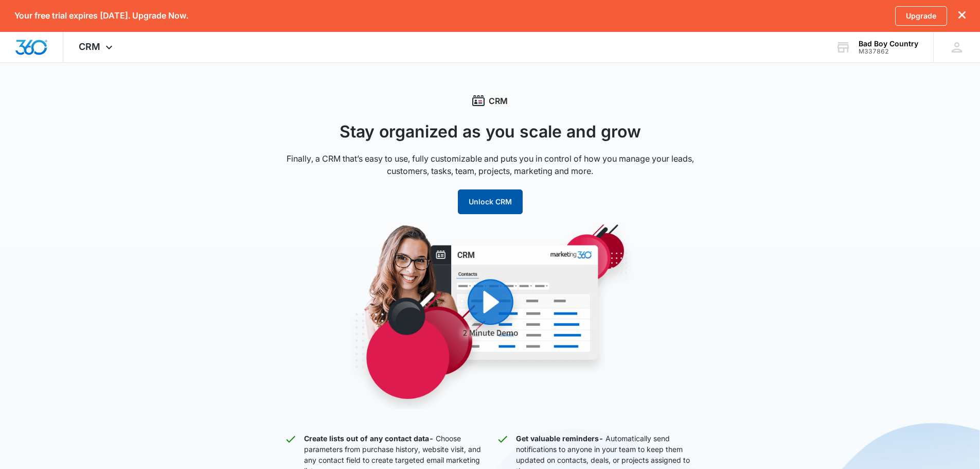
click at [481, 199] on button "Unlock CRM" at bounding box center [490, 201] width 65 height 25
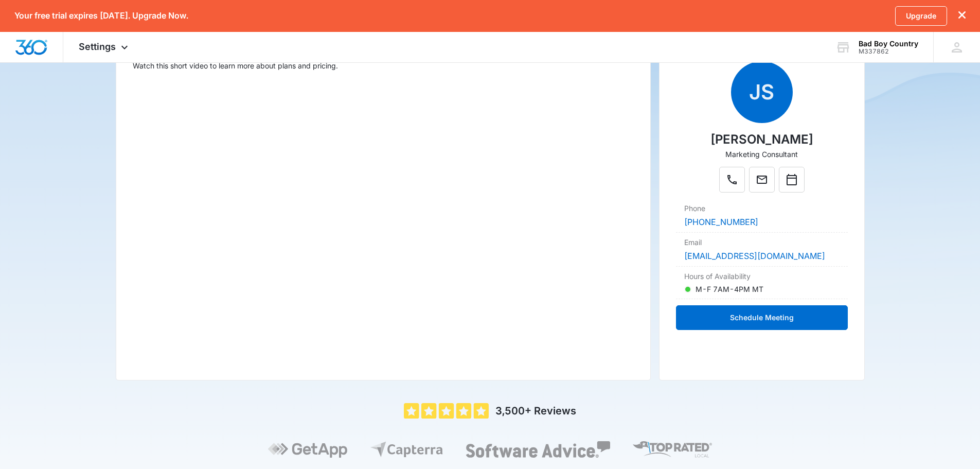
scroll to position [154, 0]
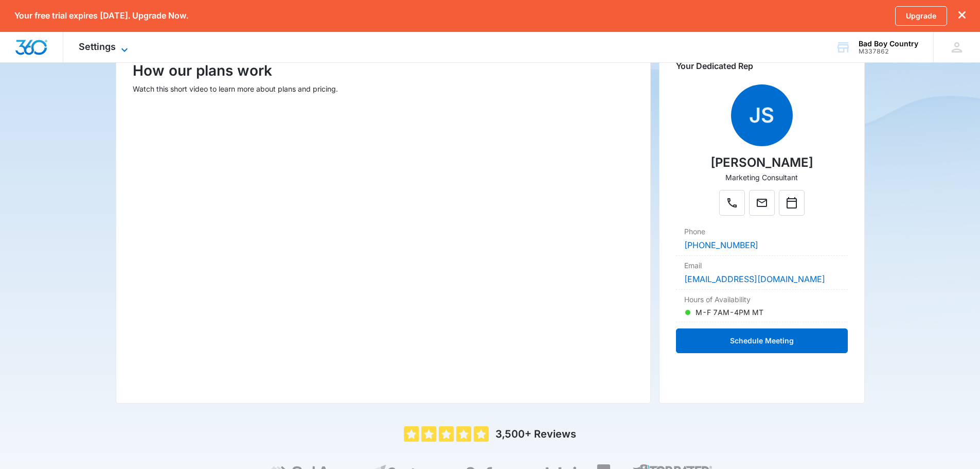
click at [112, 50] on span "Settings" at bounding box center [97, 46] width 37 height 11
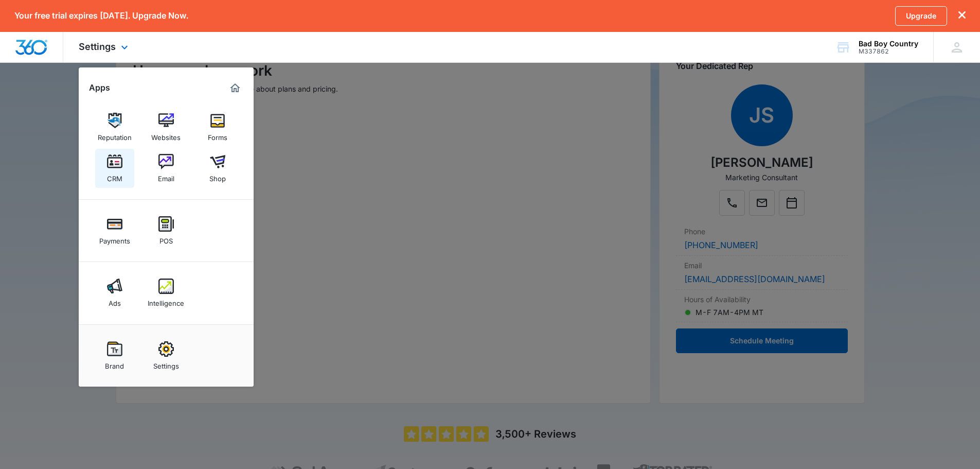
click at [107, 166] on img at bounding box center [114, 161] width 15 height 15
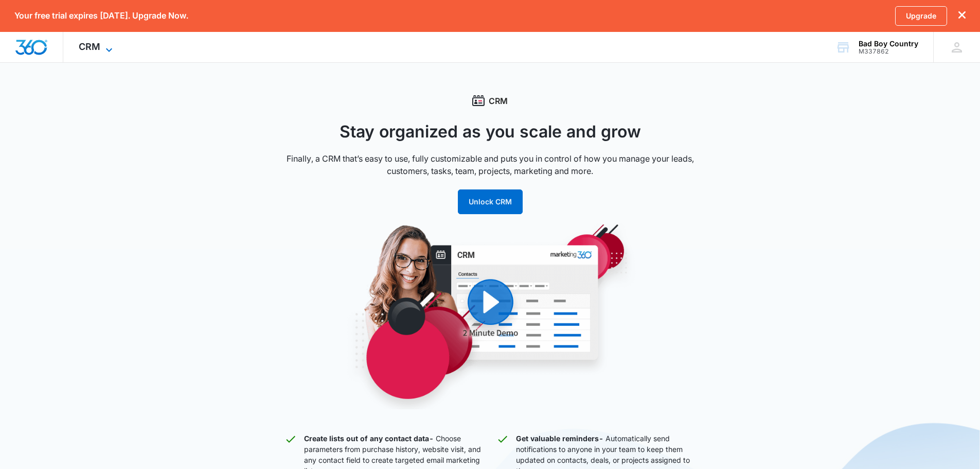
click at [94, 48] on span "CRM" at bounding box center [90, 46] width 22 height 11
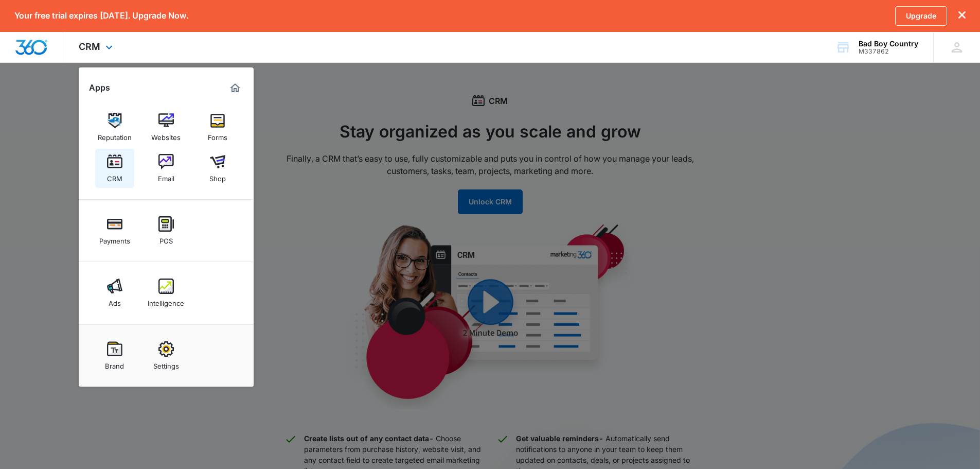
click at [107, 173] on div "CRM" at bounding box center [114, 175] width 15 height 13
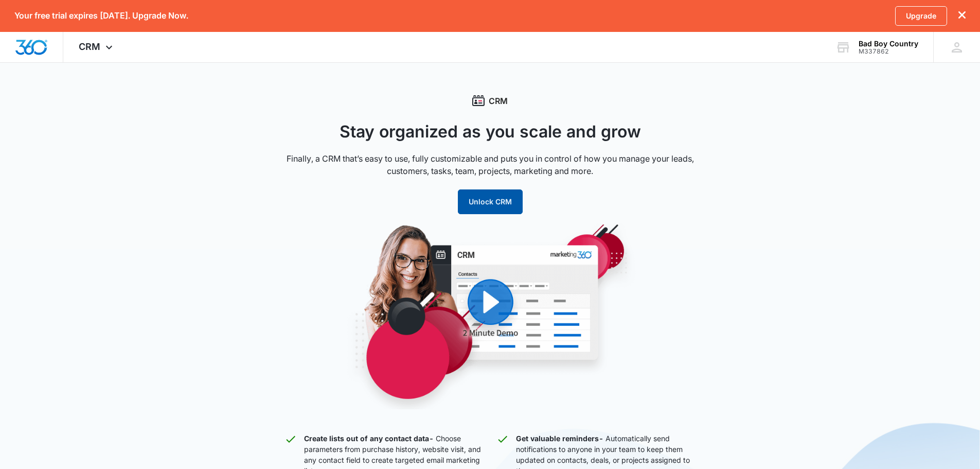
click at [504, 210] on button "Unlock CRM" at bounding box center [490, 201] width 65 height 25
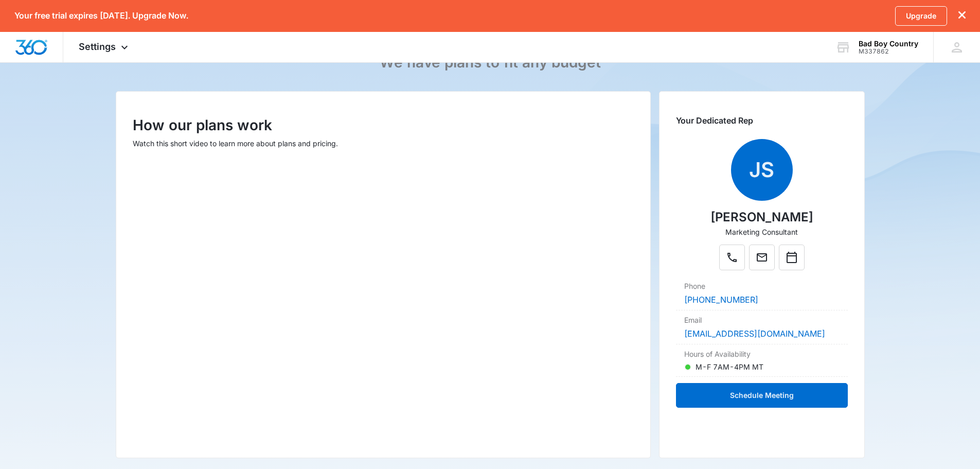
scroll to position [228, 0]
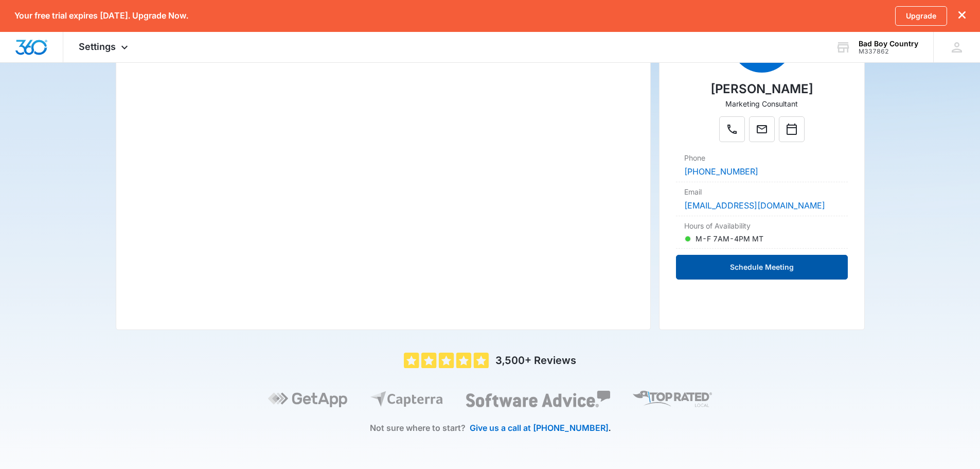
click at [758, 269] on button "Schedule Meeting" at bounding box center [762, 267] width 172 height 25
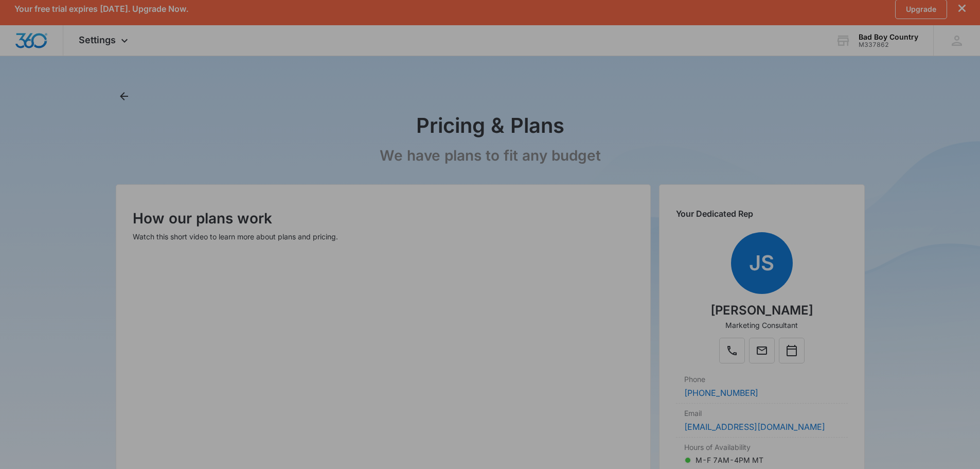
scroll to position [0, 0]
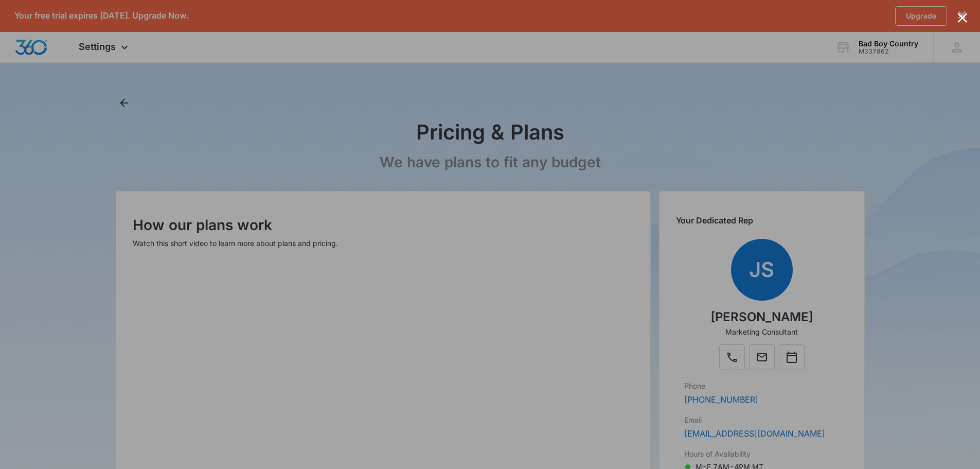
click at [957, 13] on div at bounding box center [962, 18] width 10 height 10
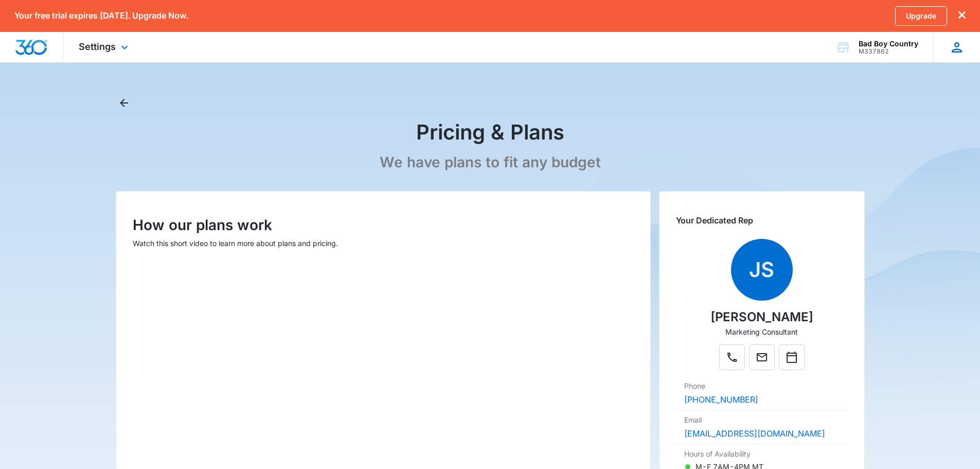
click at [956, 47] on icon at bounding box center [957, 47] width 10 height 10
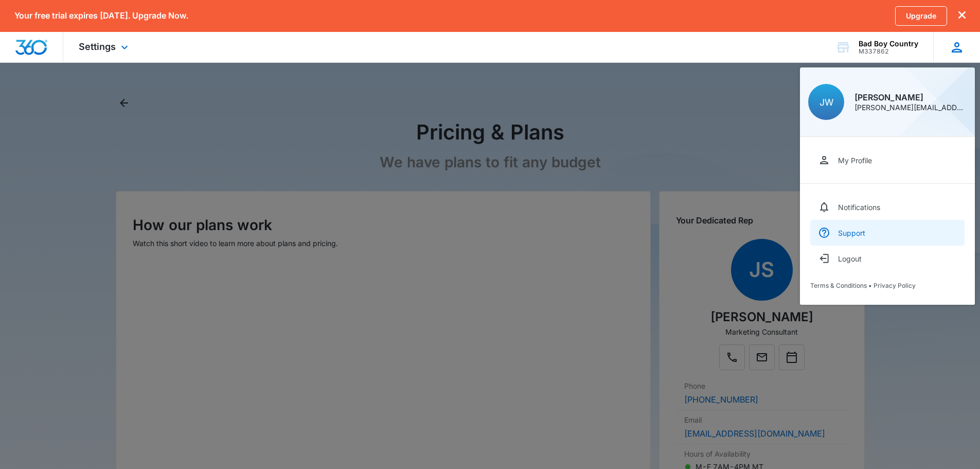
click at [863, 235] on div "Support" at bounding box center [851, 232] width 27 height 9
click at [749, 152] on div at bounding box center [490, 234] width 980 height 469
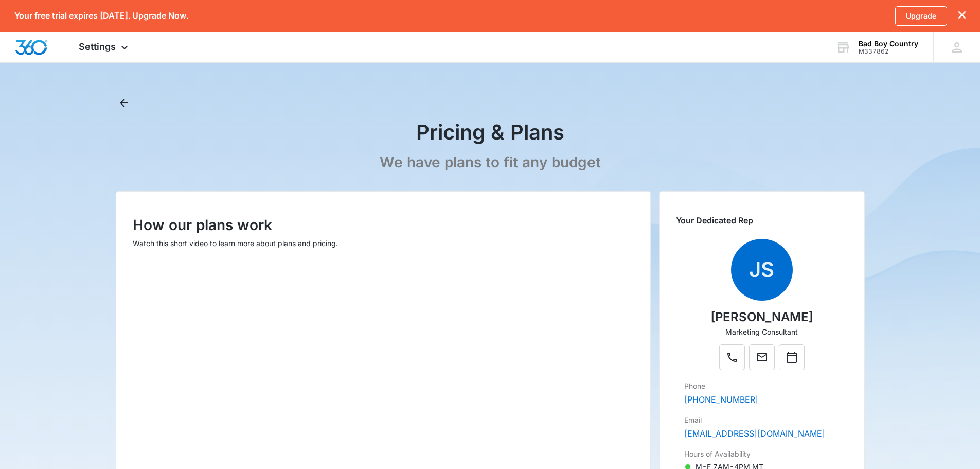
click at [958, 14] on icon "dismiss this dialog" at bounding box center [961, 14] width 7 height 7
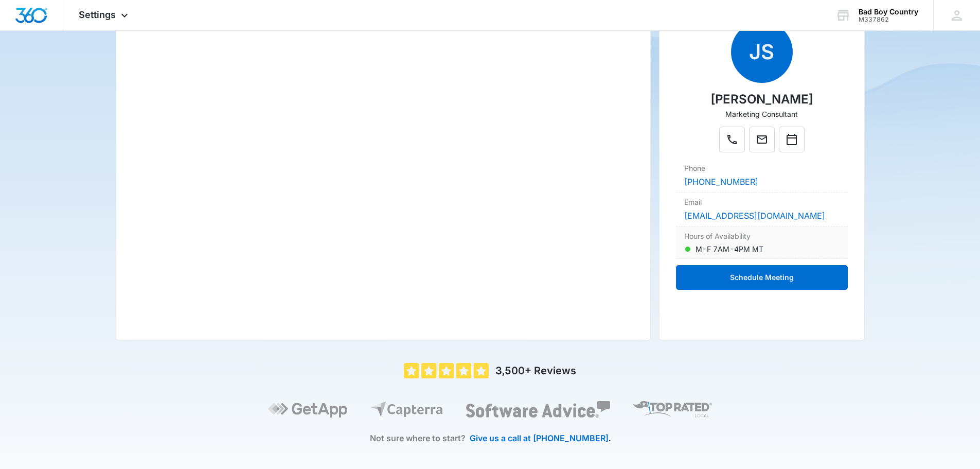
scroll to position [197, 0]
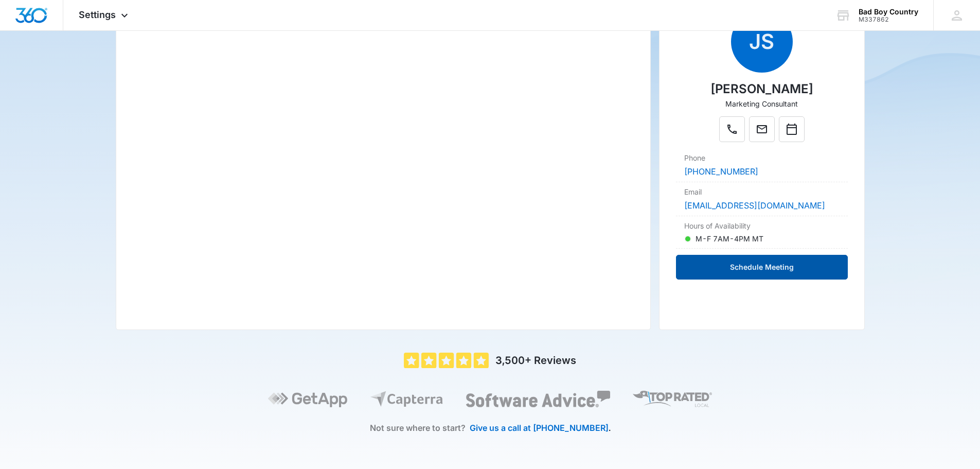
click at [757, 270] on button "Schedule Meeting" at bounding box center [762, 267] width 172 height 25
